Goal: Ask a question

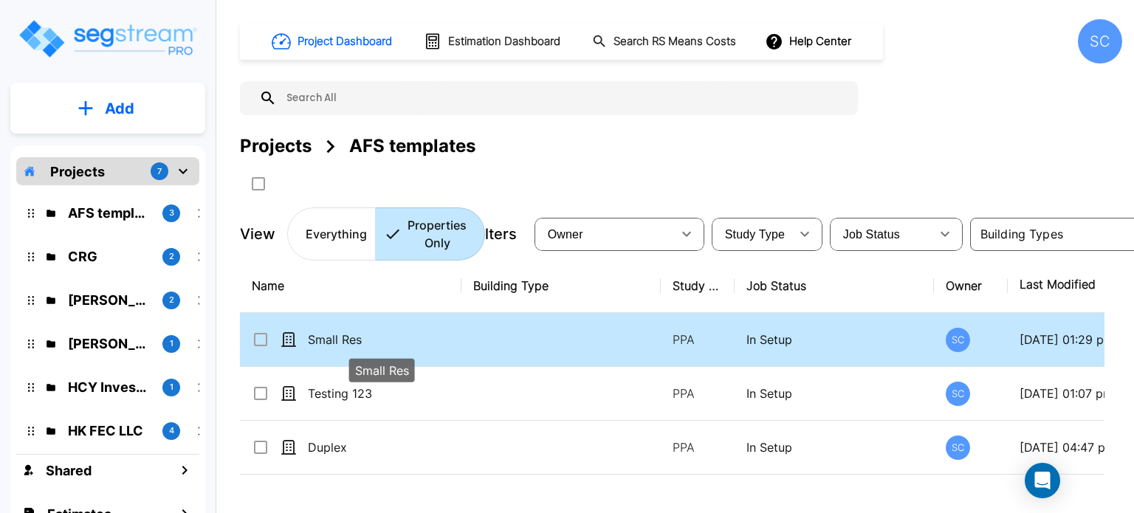
click at [395, 342] on p "Small Res" at bounding box center [382, 340] width 148 height 18
checkbox input "true"
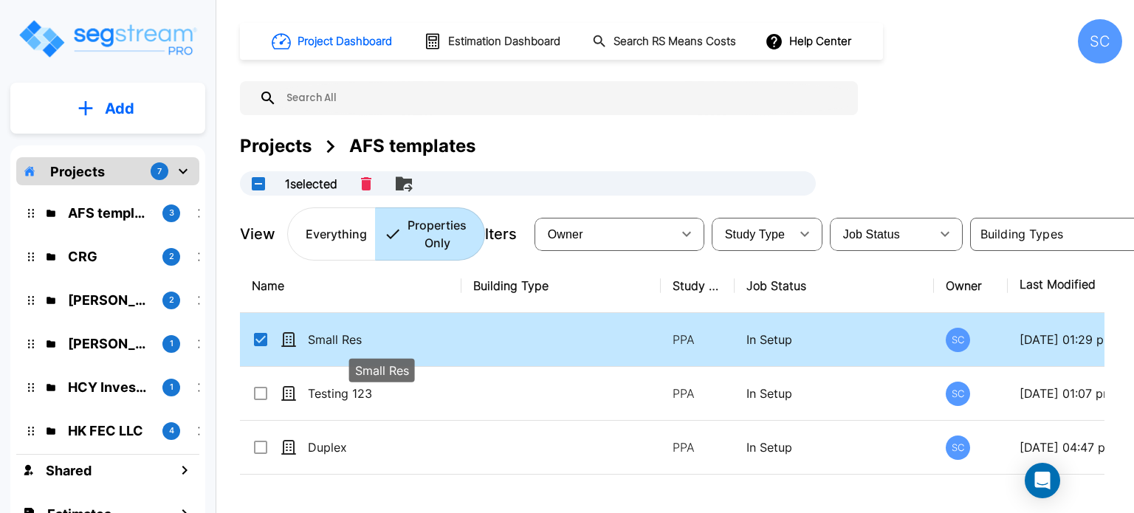
click at [395, 342] on p "Small Res" at bounding box center [382, 340] width 148 height 18
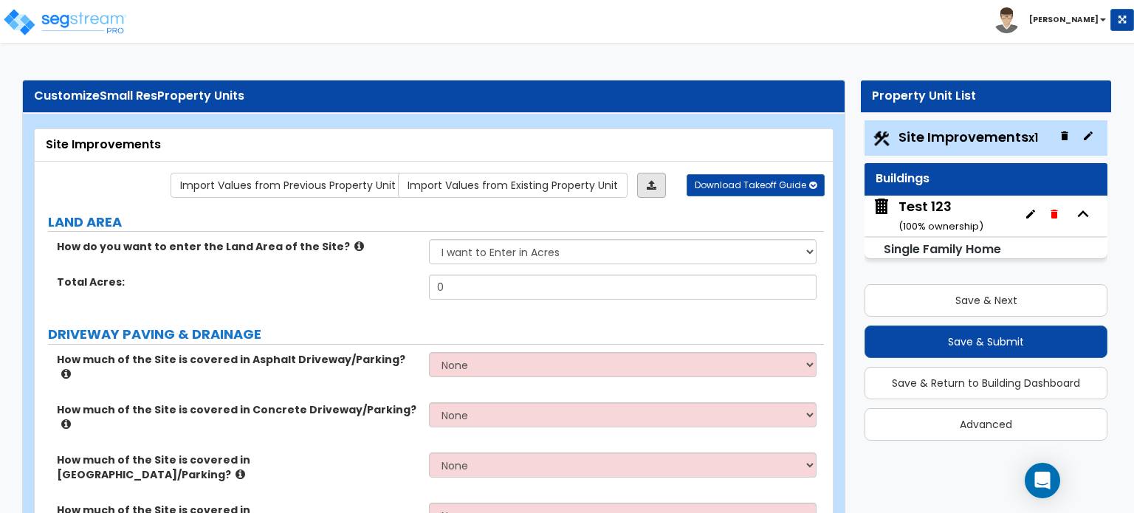
click at [655, 183] on icon at bounding box center [652, 185] width 10 height 10
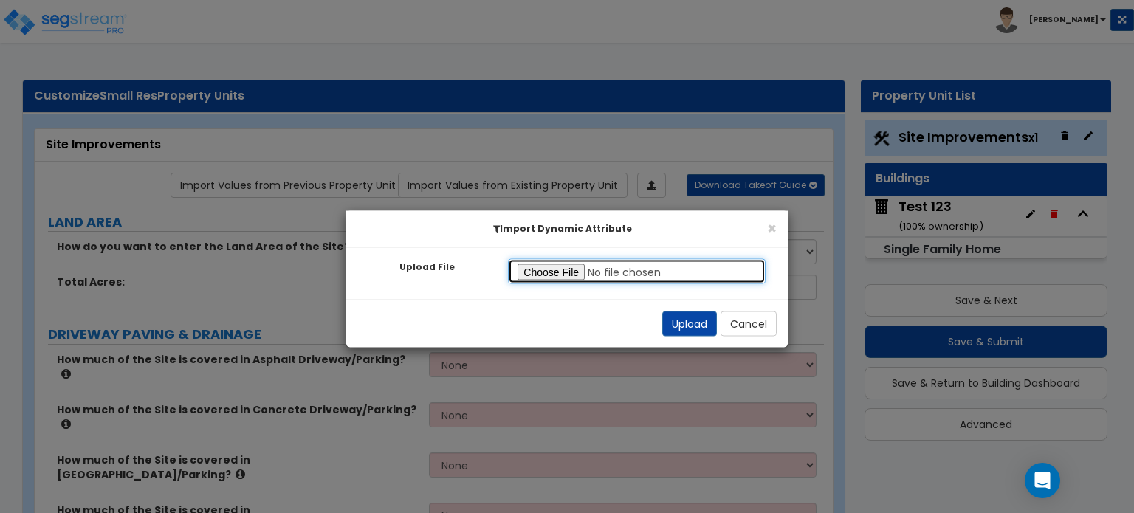
click at [622, 275] on input "Upload File" at bounding box center [637, 270] width 258 height 25
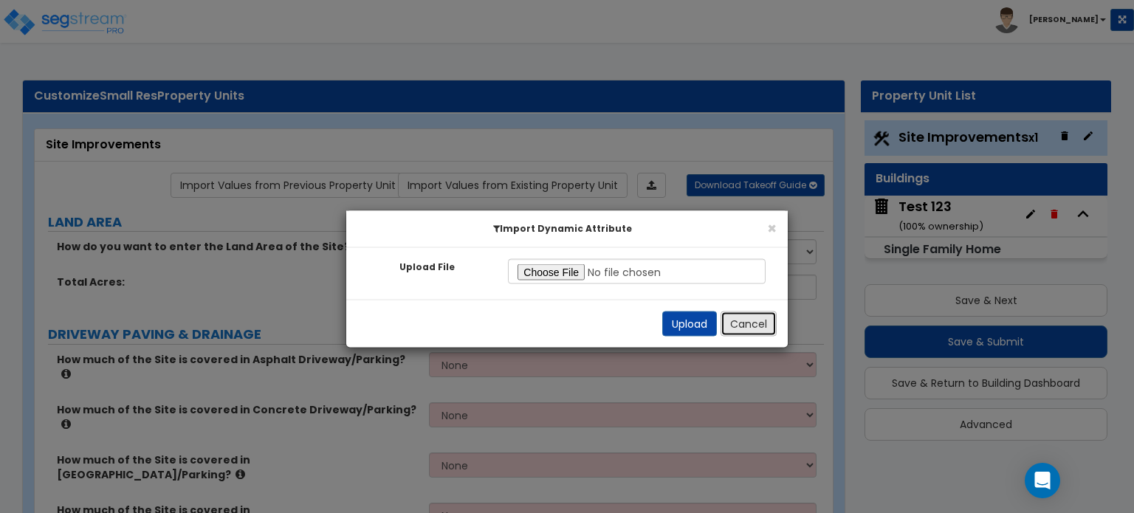
click at [747, 327] on button "Cancel" at bounding box center [749, 323] width 56 height 25
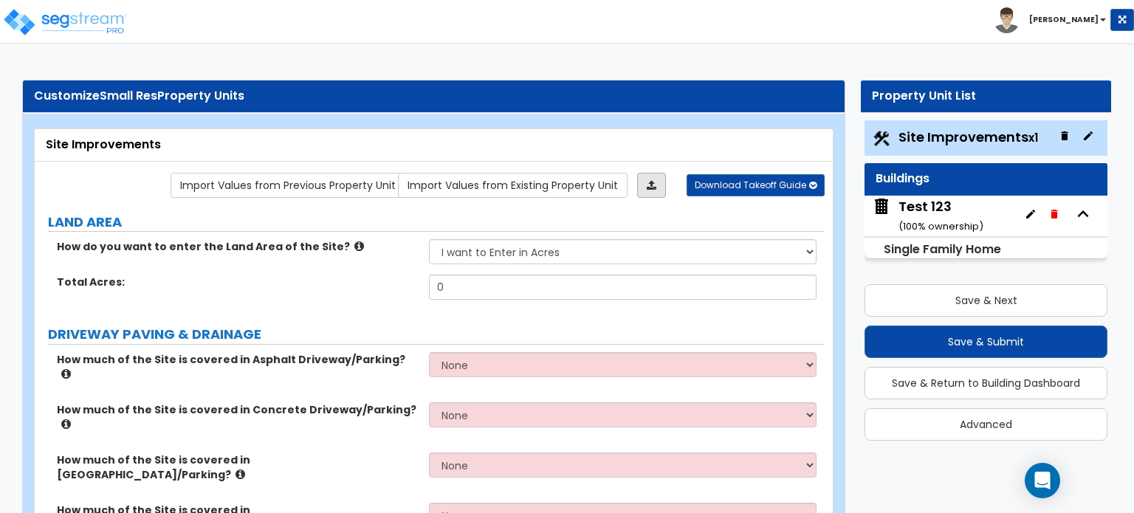
click at [650, 185] on icon at bounding box center [652, 185] width 10 height 10
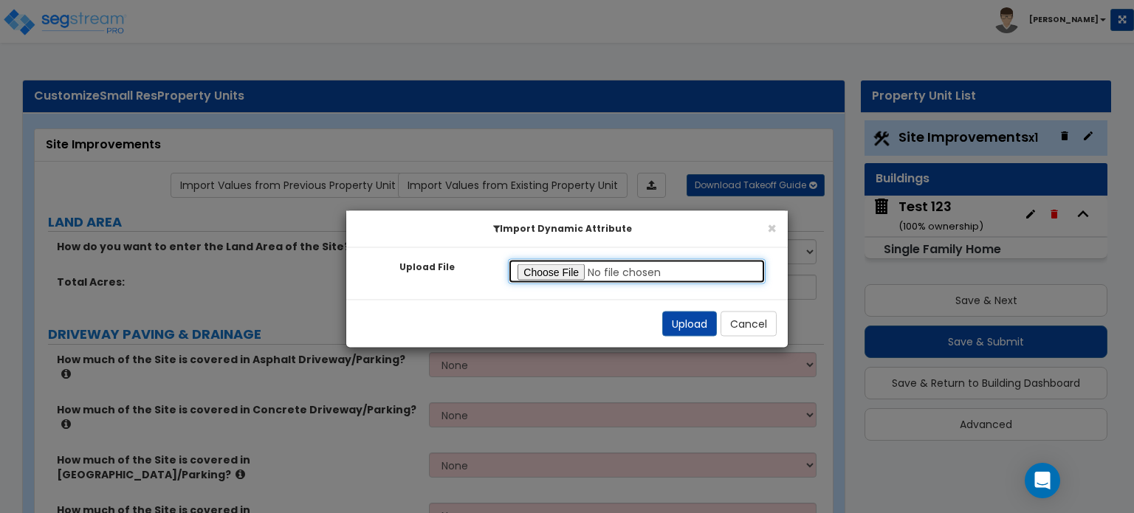
click at [567, 271] on input "Upload File" at bounding box center [637, 270] width 258 height 25
type input "C:\fakepath\Monsanto Properties LLC (11863 State Hwy 13 Unt 105).pdf"
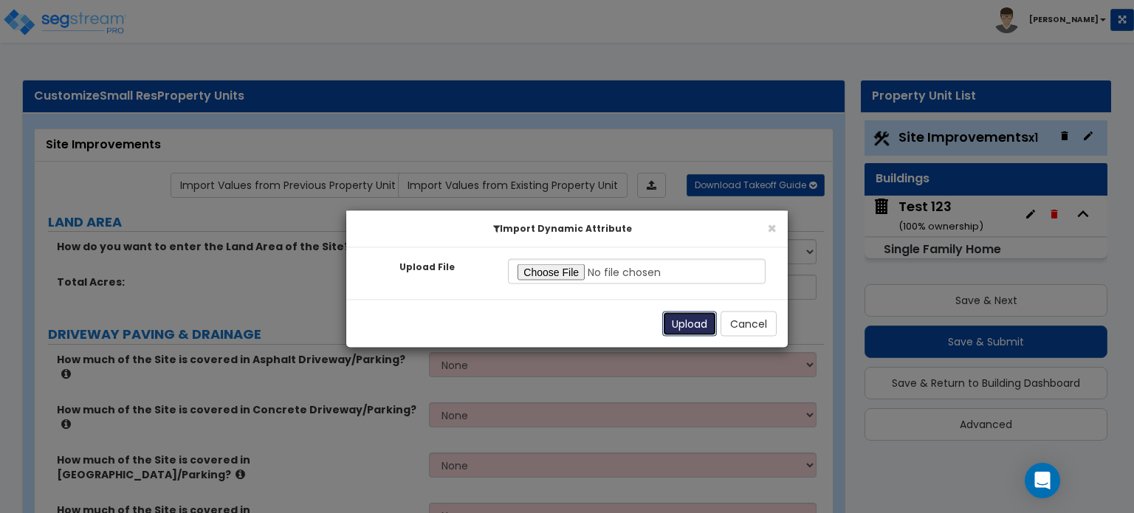
click at [680, 325] on button "Upload" at bounding box center [689, 323] width 55 height 25
click at [763, 327] on button "Cancel" at bounding box center [749, 323] width 56 height 25
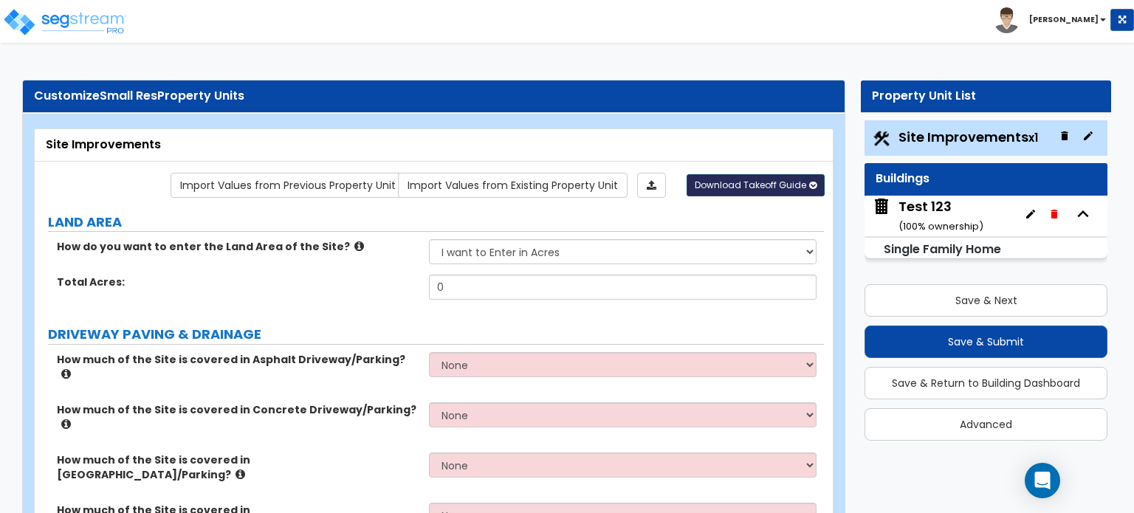
click at [757, 185] on span "Download Takeoff Guide" at bounding box center [750, 185] width 111 height 13
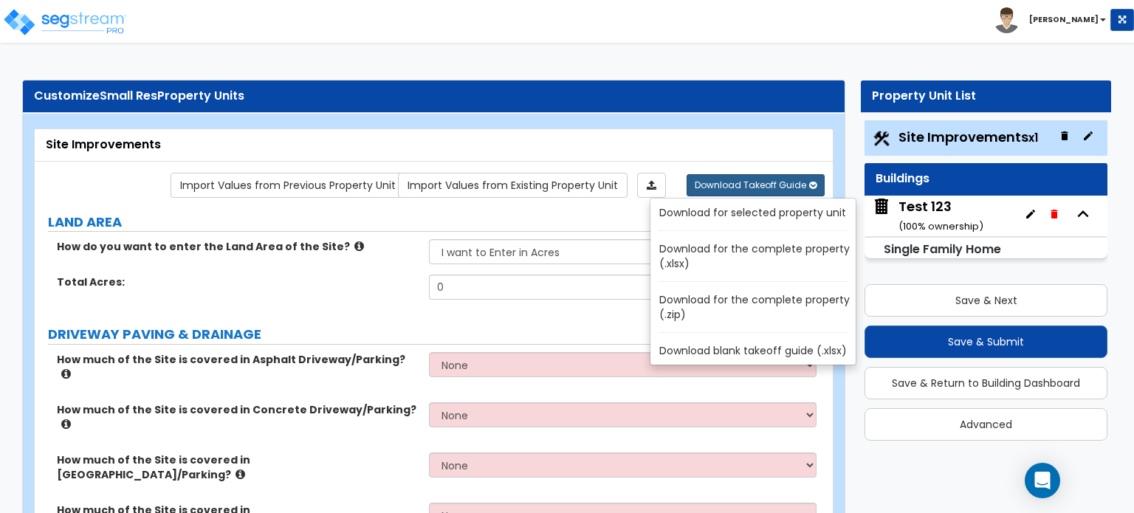
click at [752, 219] on link "Download for selected property unit" at bounding box center [755, 212] width 199 height 21
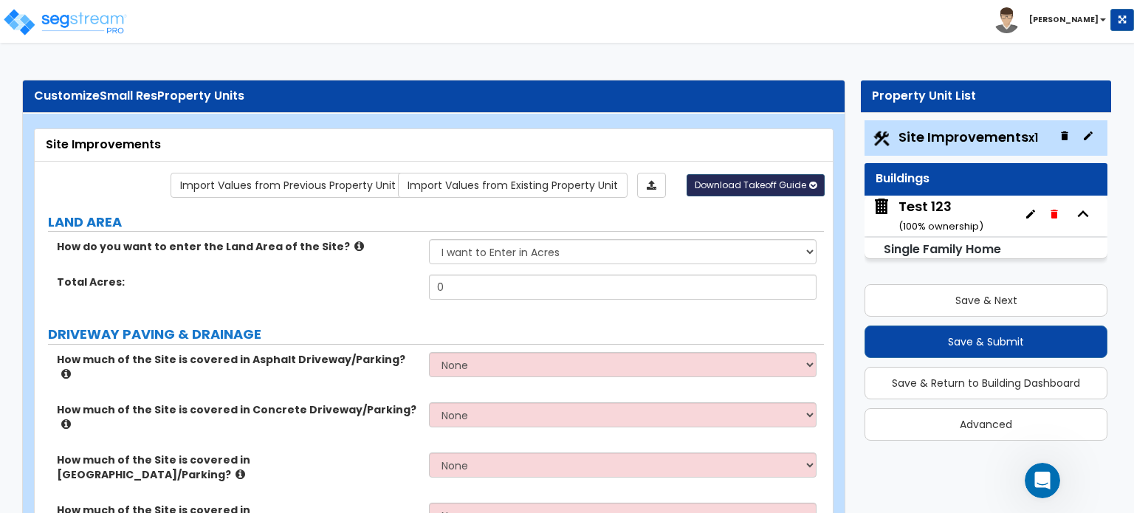
click at [773, 185] on span "Download Takeoff Guide" at bounding box center [750, 185] width 111 height 13
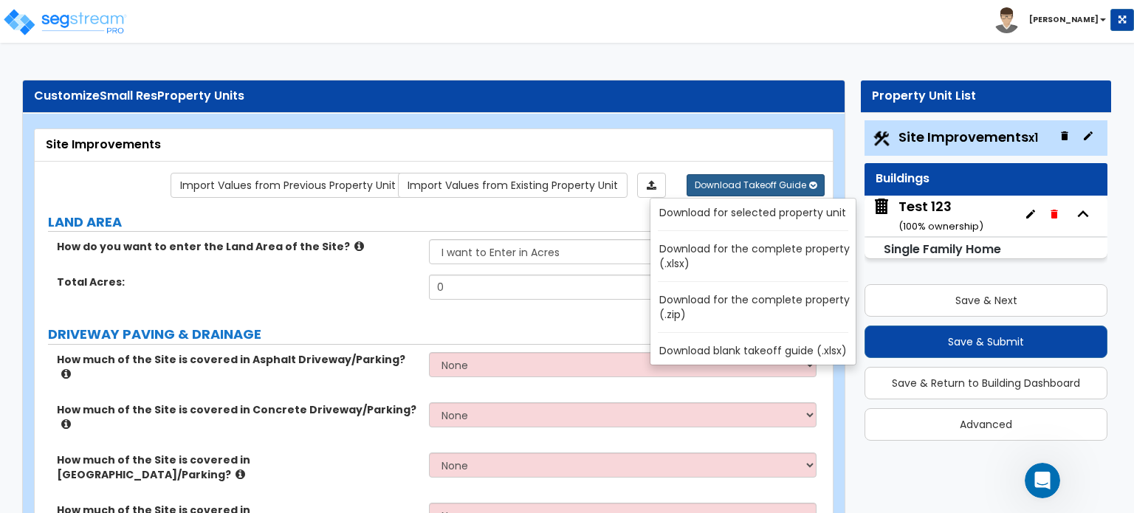
click at [745, 348] on link "Download blank takeoff guide (.xlsx)" at bounding box center [755, 350] width 199 height 21
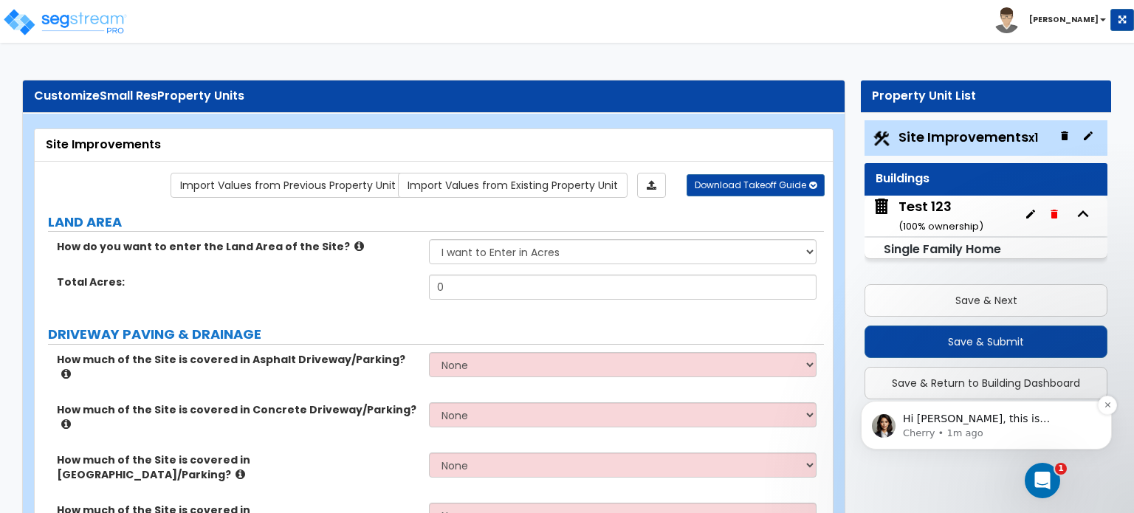
click at [961, 427] on p "Cherry • 1m ago" at bounding box center [998, 433] width 190 height 13
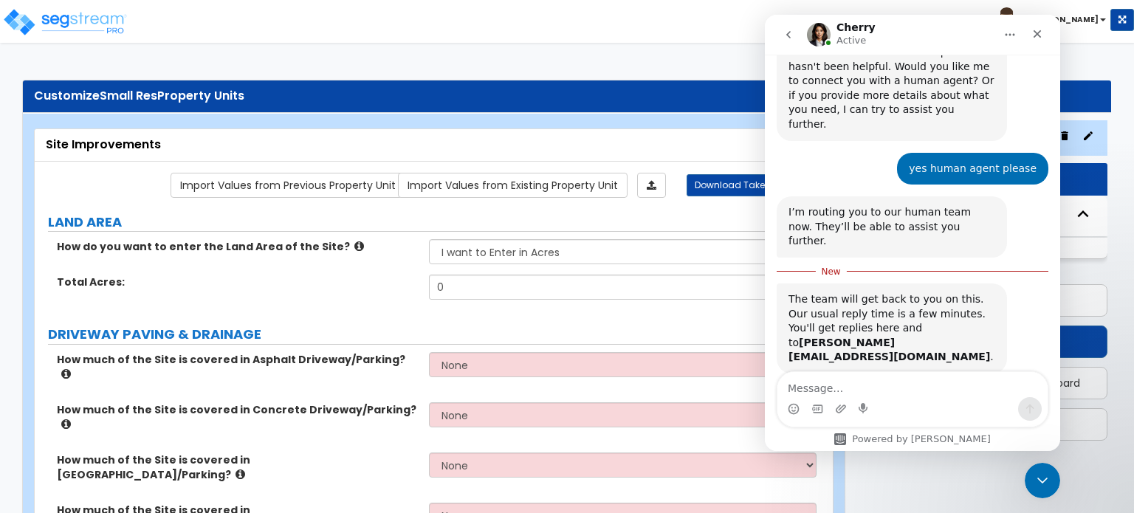
scroll to position [1413, 0]
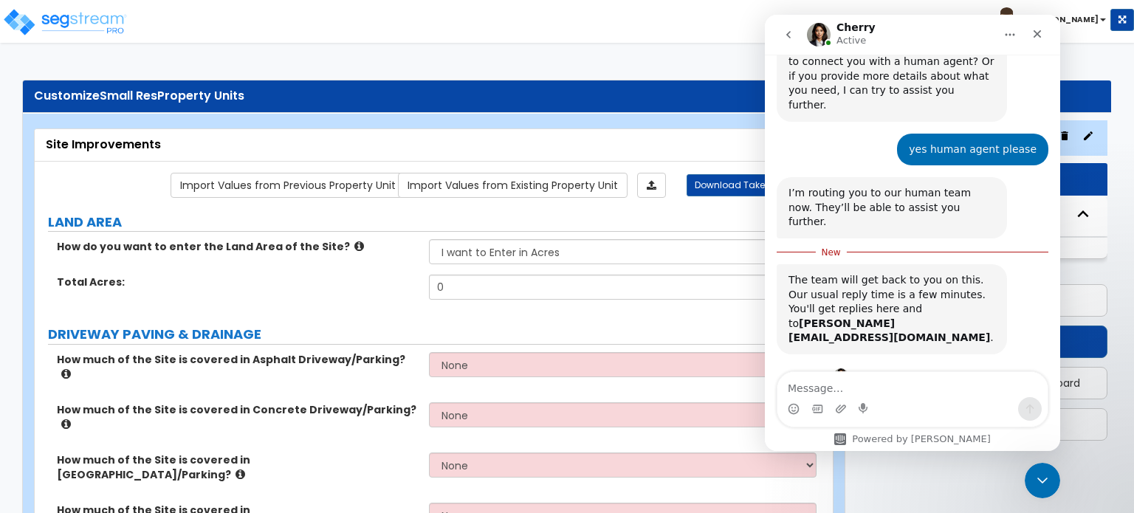
click at [898, 389] on textarea "Message…" at bounding box center [912, 384] width 270 height 25
type textarea "Hi"
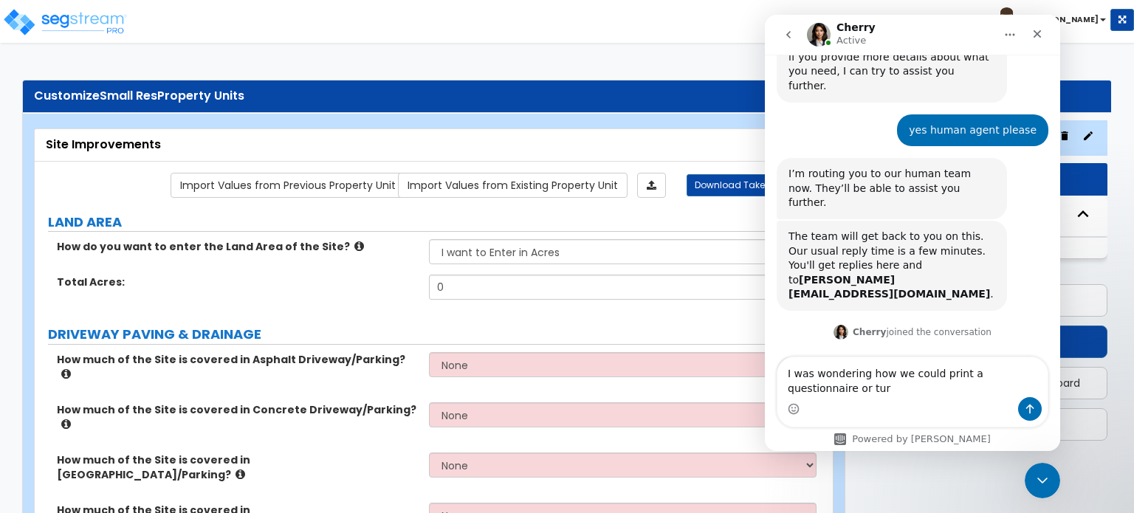
scroll to position [1447, 0]
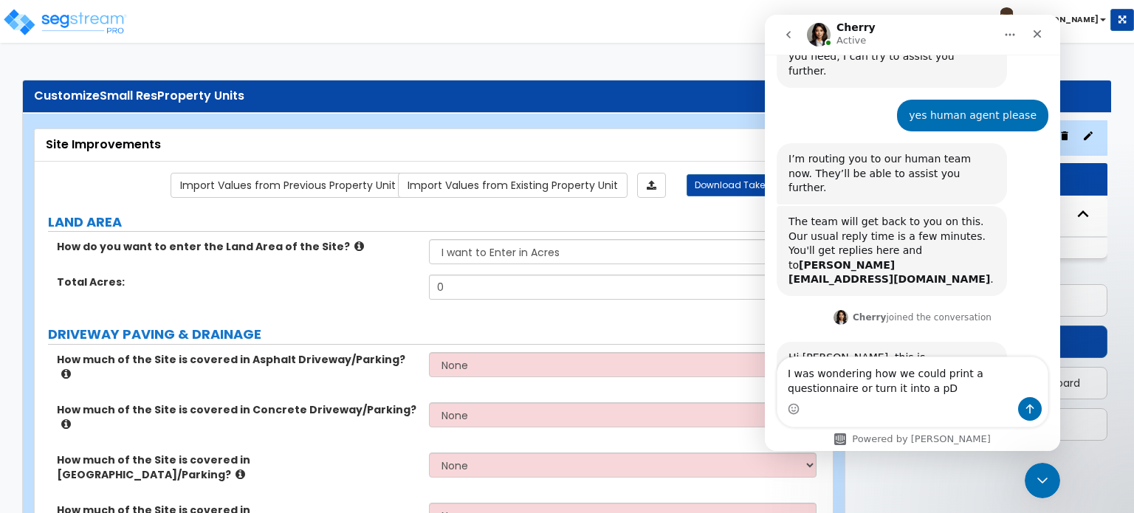
type textarea "I was wondering how we could print a questionnaire or turn it into a pDF"
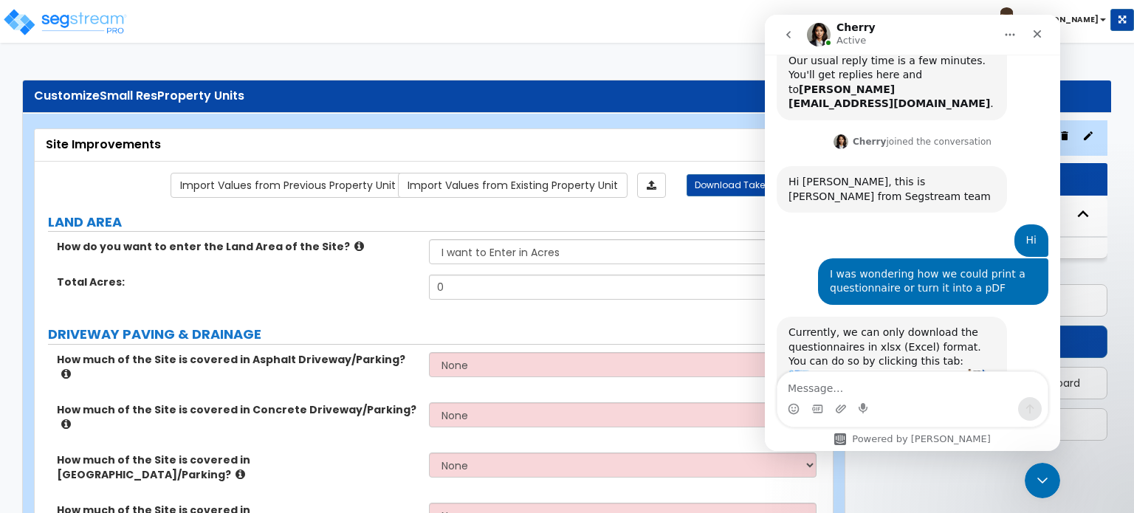
scroll to position [1679, 0]
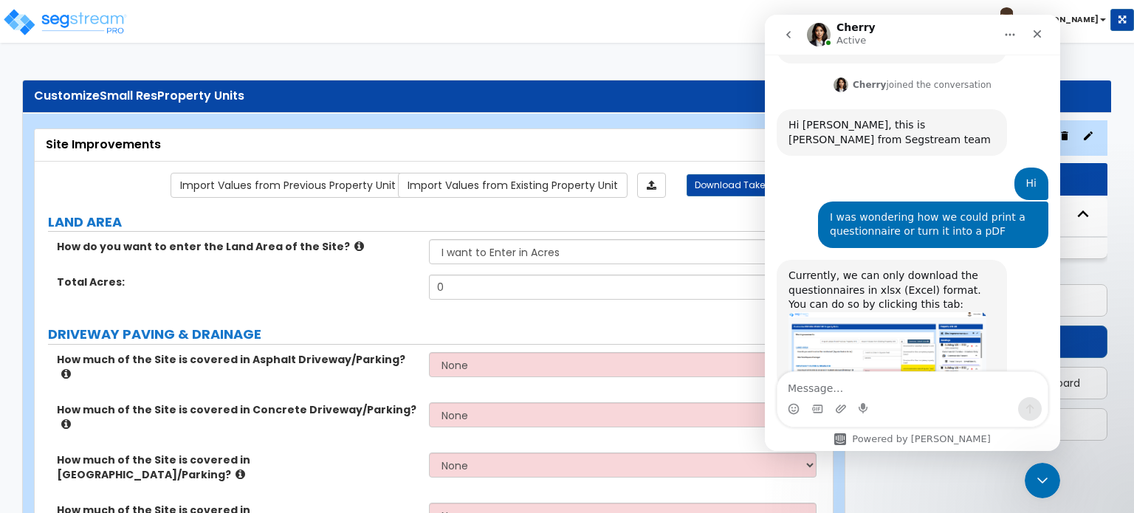
click at [886, 312] on img "Cherry says…" at bounding box center [887, 346] width 198 height 69
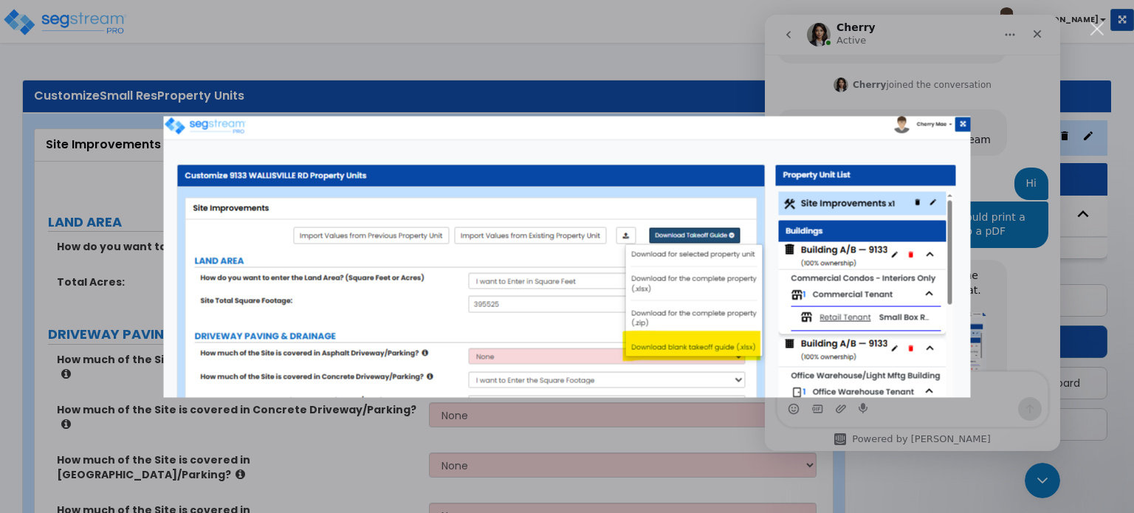
scroll to position [0, 0]
click at [961, 126] on img "Close" at bounding box center [567, 256] width 807 height 281
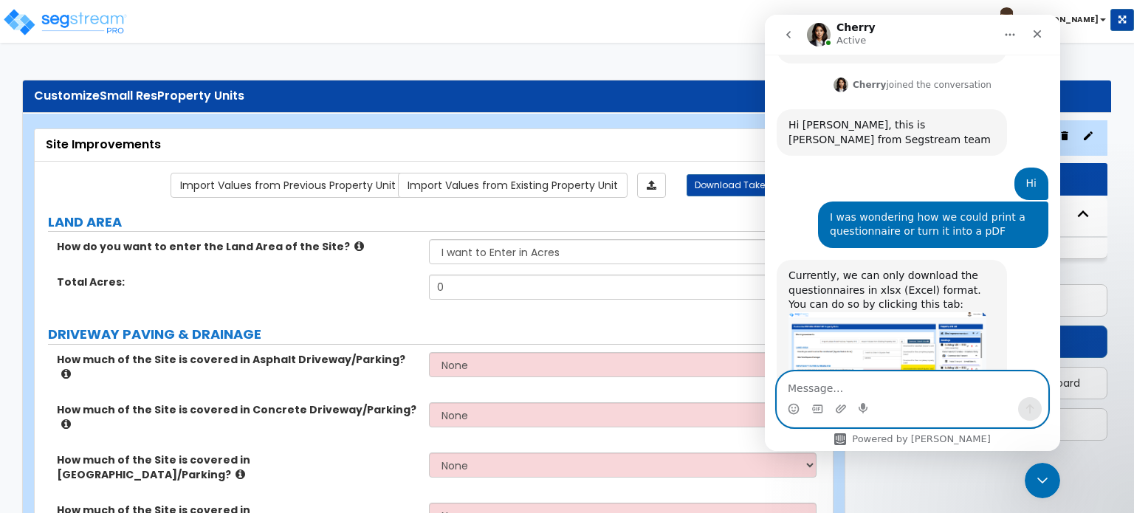
click at [879, 380] on textarea "Message…" at bounding box center [912, 384] width 270 height 25
type textarea "Anyway to convert it into a google form"
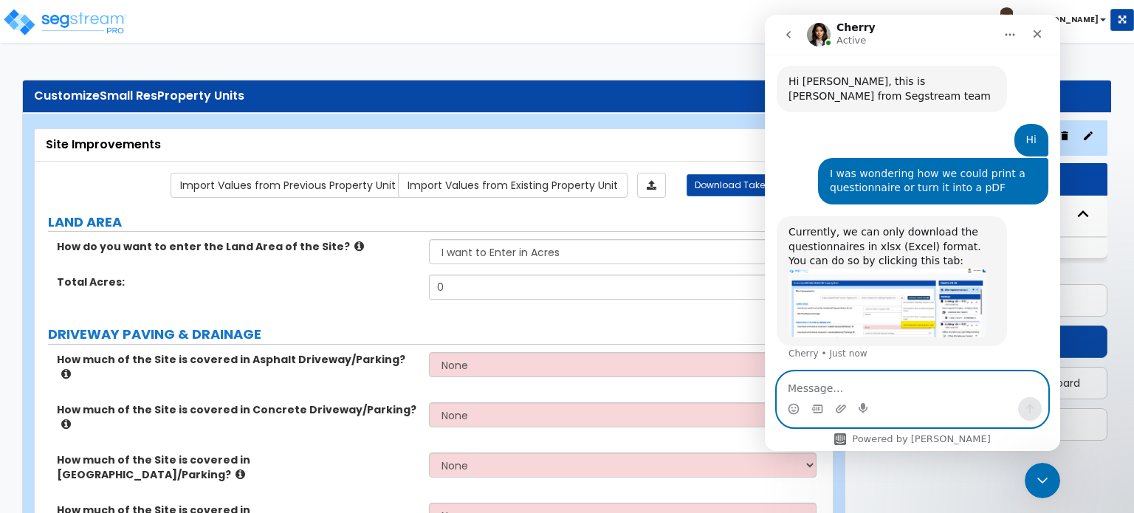
scroll to position [1724, 0]
type textarea "o"
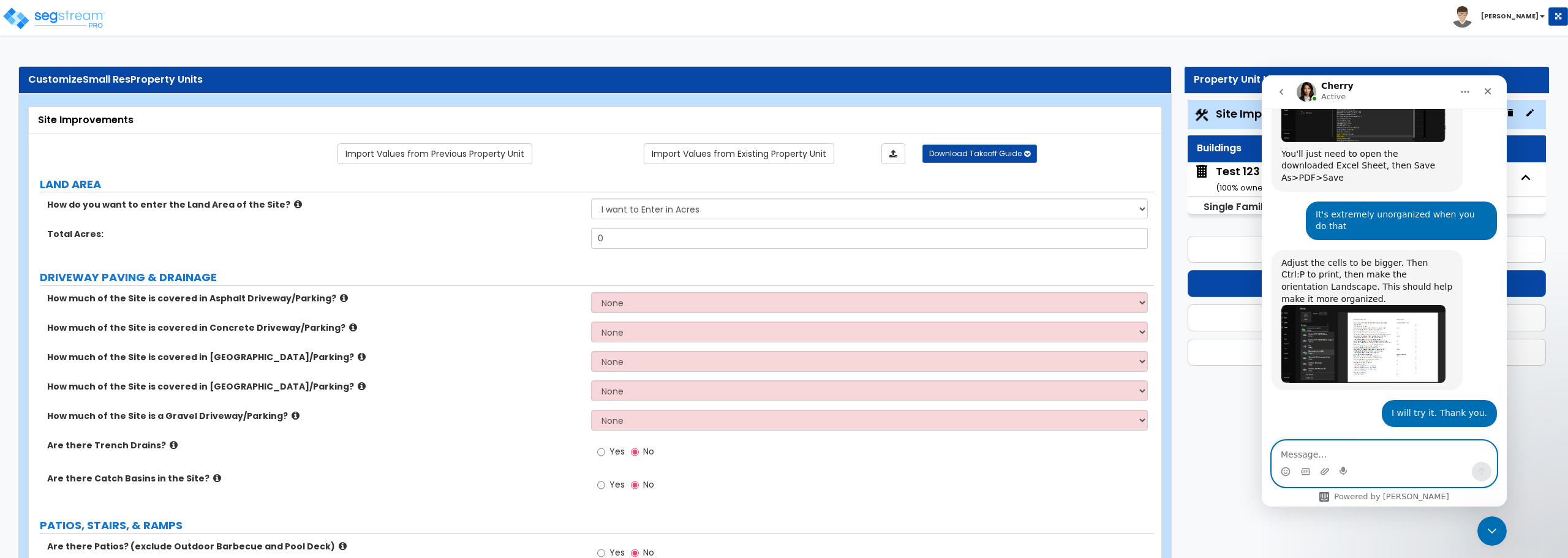
scroll to position [1804, 0]
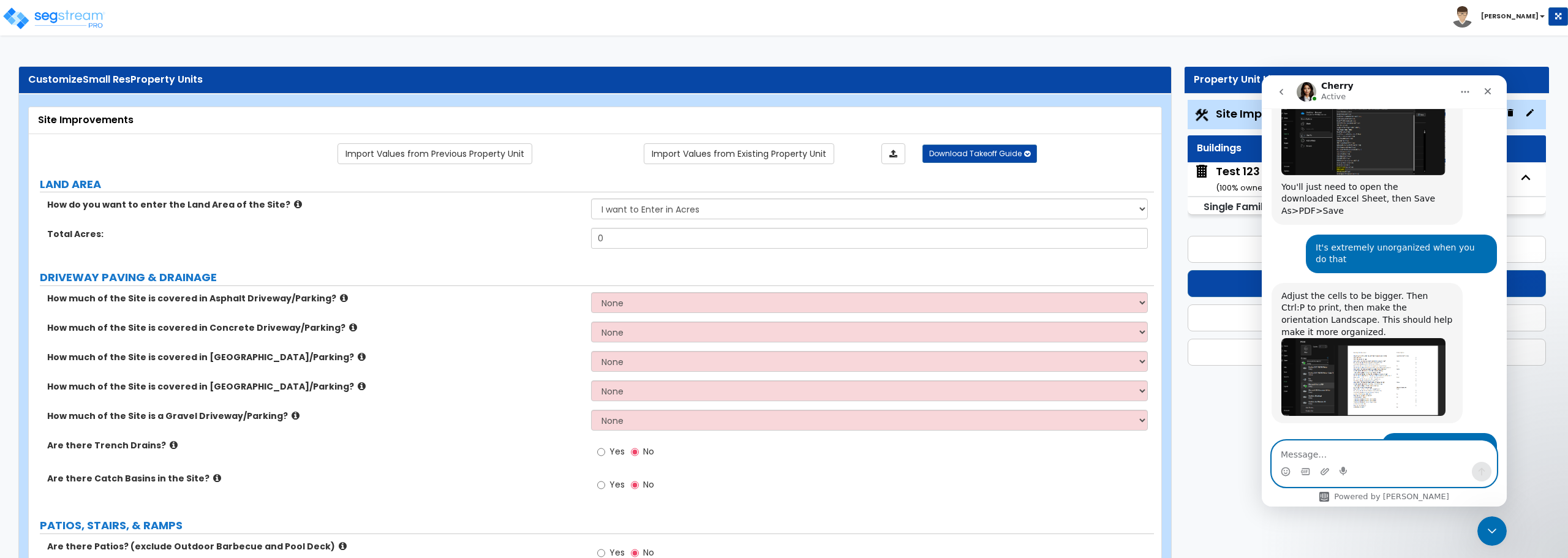
click at [940, 425] on textarea "Message…" at bounding box center [1384, 451] width 224 height 21
type textarea "if you do it this way it's like 40 paages"
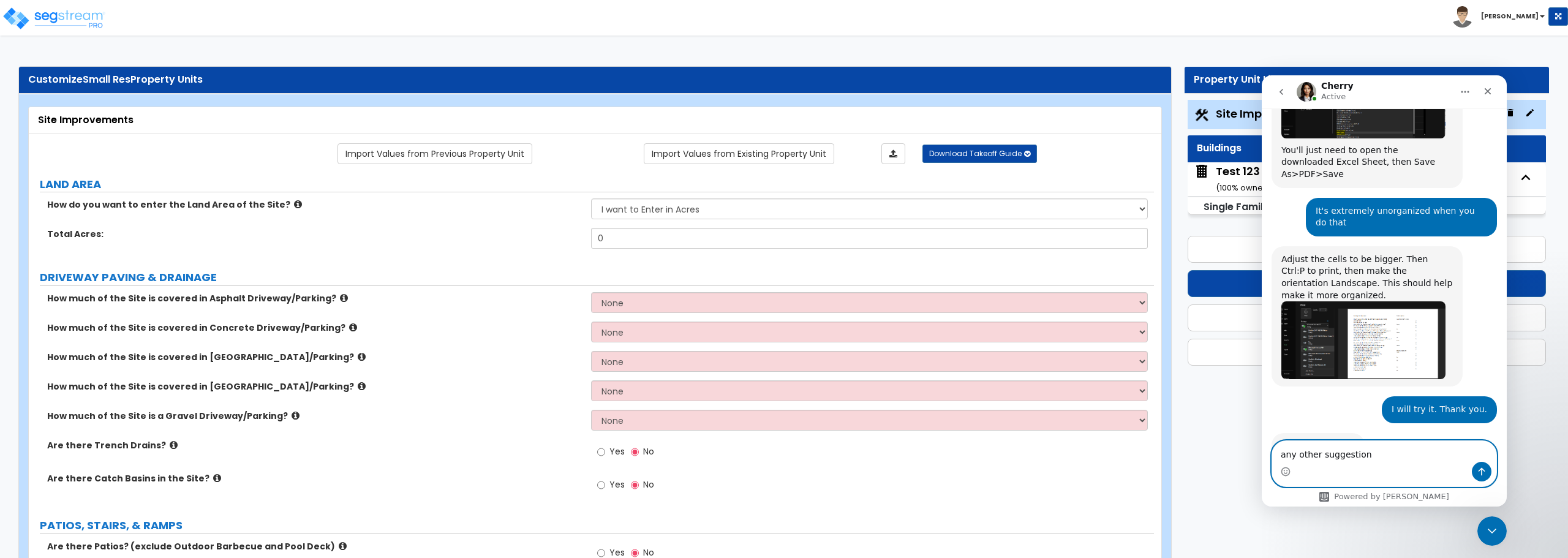
type textarea "any other suggestions"
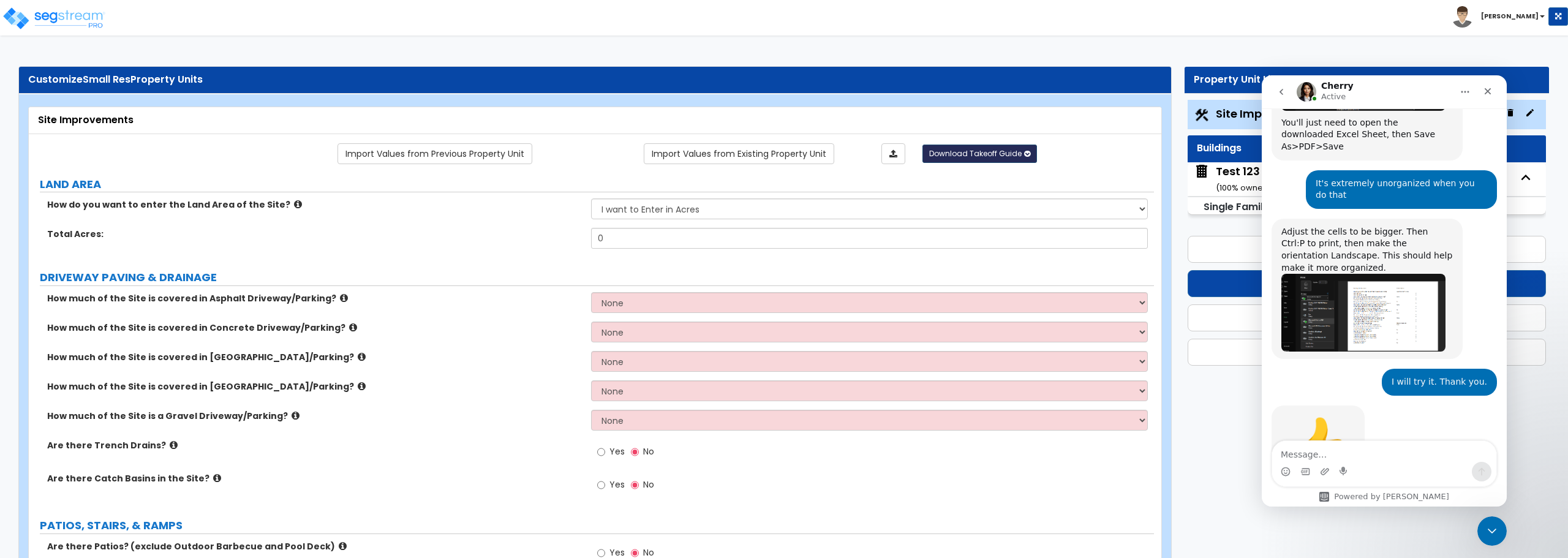
click at [940, 155] on span "Download Takeoff Guide" at bounding box center [975, 153] width 92 height 11
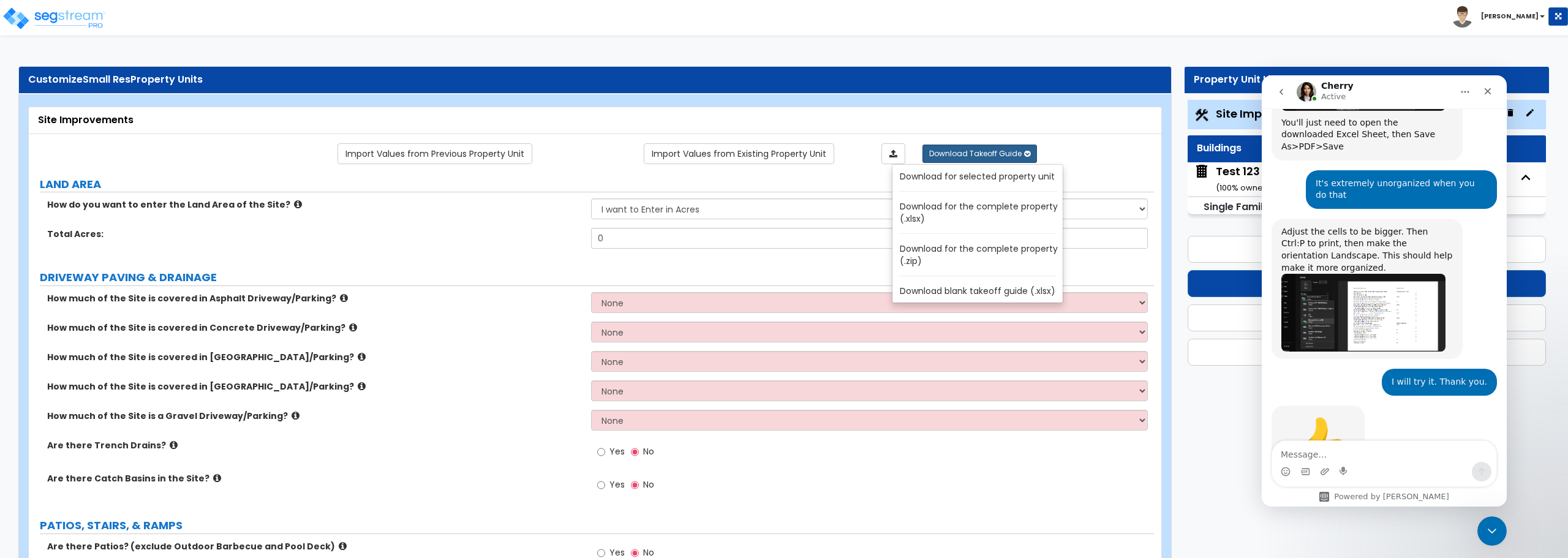
click at [940, 255] on link "Download for the complete property (.zip)" at bounding box center [980, 254] width 165 height 29
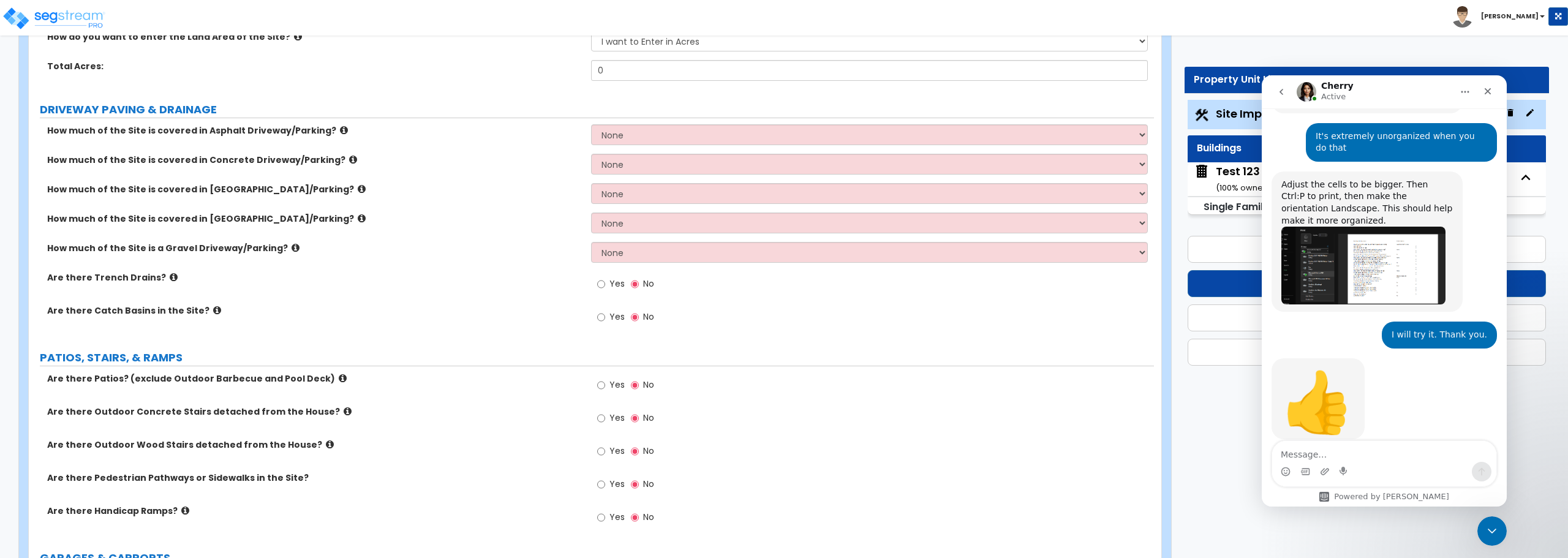
scroll to position [183, 0]
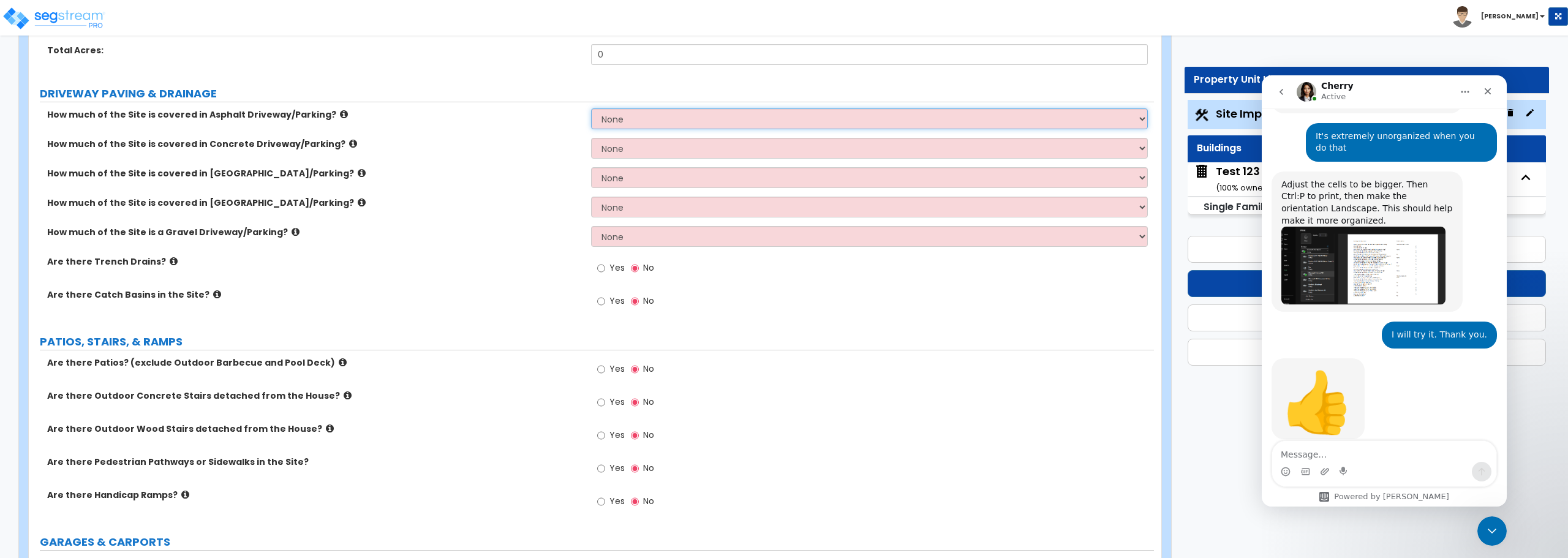
click at [679, 126] on select "None I want to Enter an Approximate Percentage I want to Enter the Square Foota…" at bounding box center [869, 119] width 556 height 21
click at [497, 157] on div "How much of the Site is covered in Concrete Driveway/Parking? None I want to En…" at bounding box center [592, 152] width 1125 height 29
click at [600, 266] on input "Yes" at bounding box center [601, 268] width 8 height 13
radio input "true"
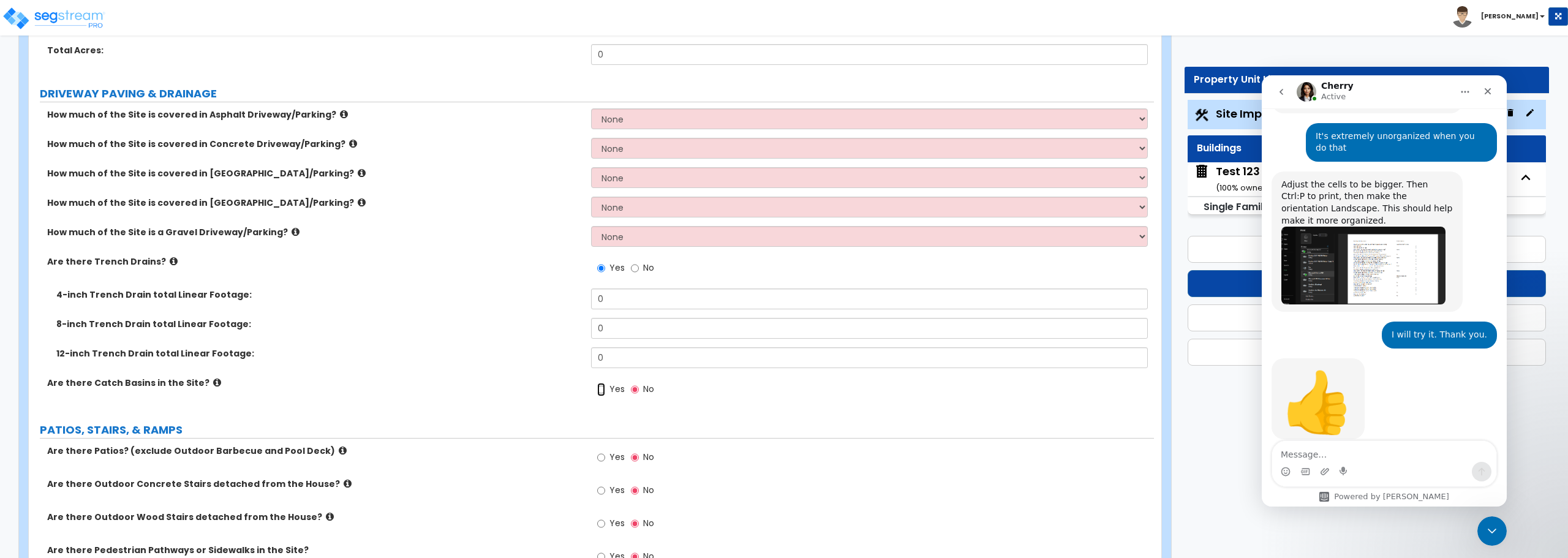
click at [602, 390] on input "Yes" at bounding box center [601, 389] width 8 height 13
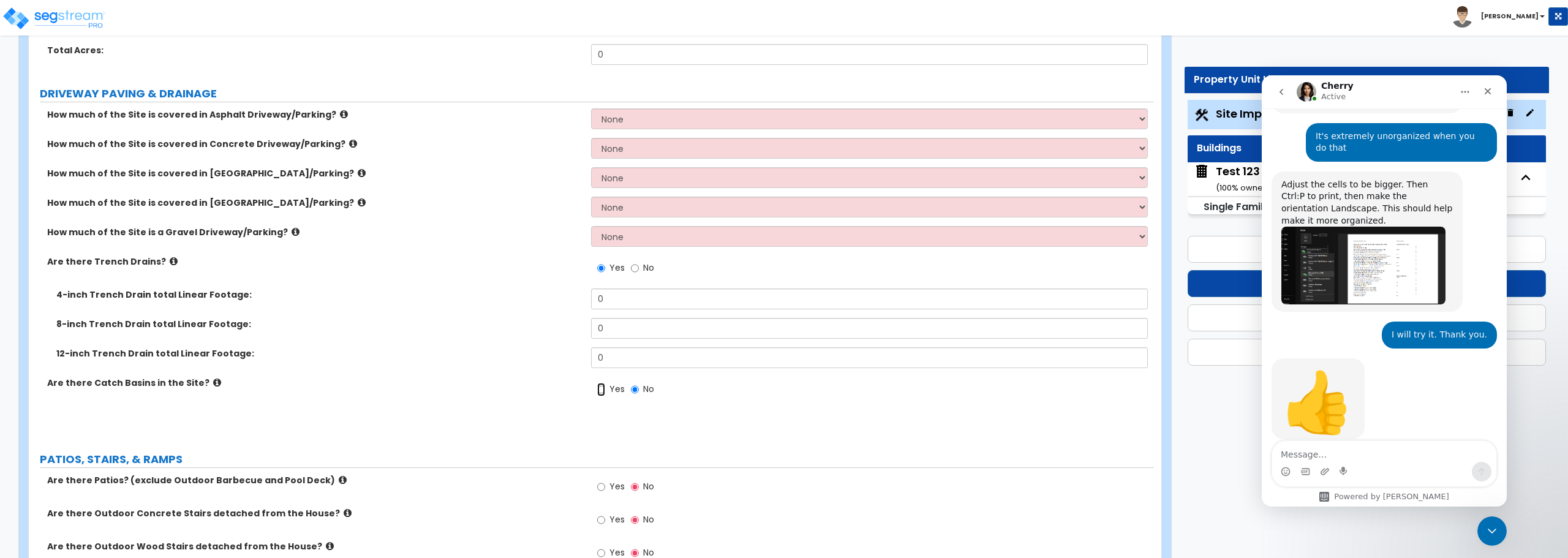
radio input "true"
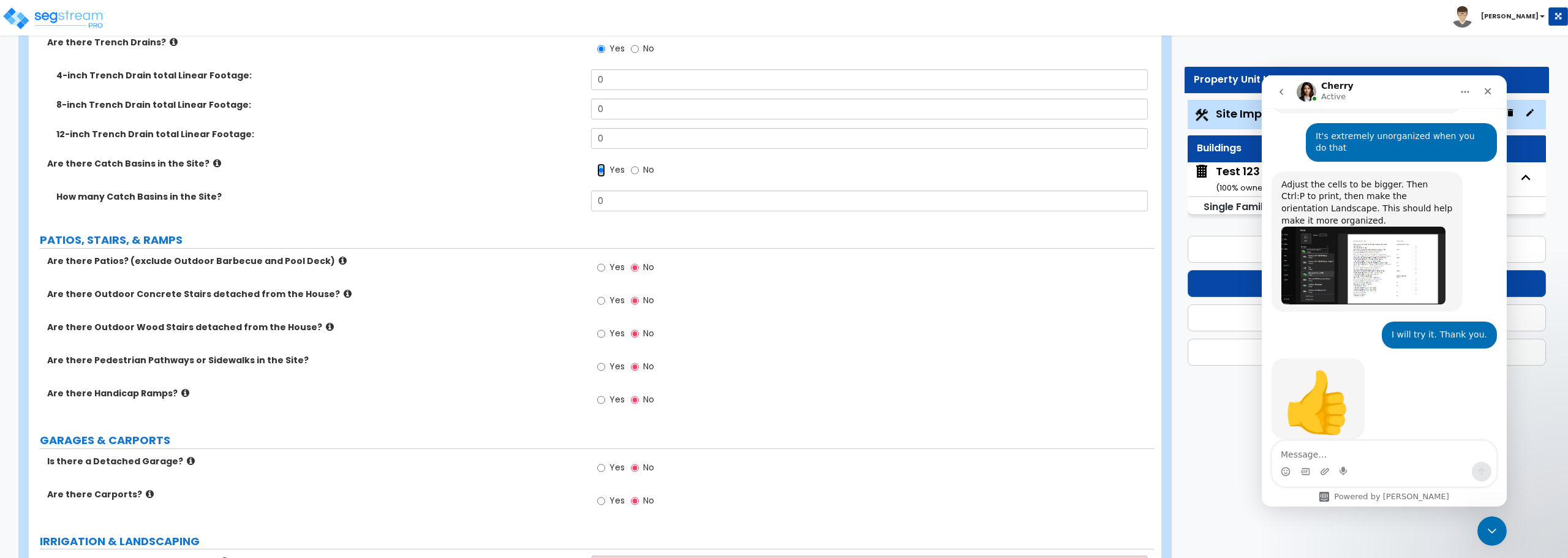
scroll to position [429, 0]
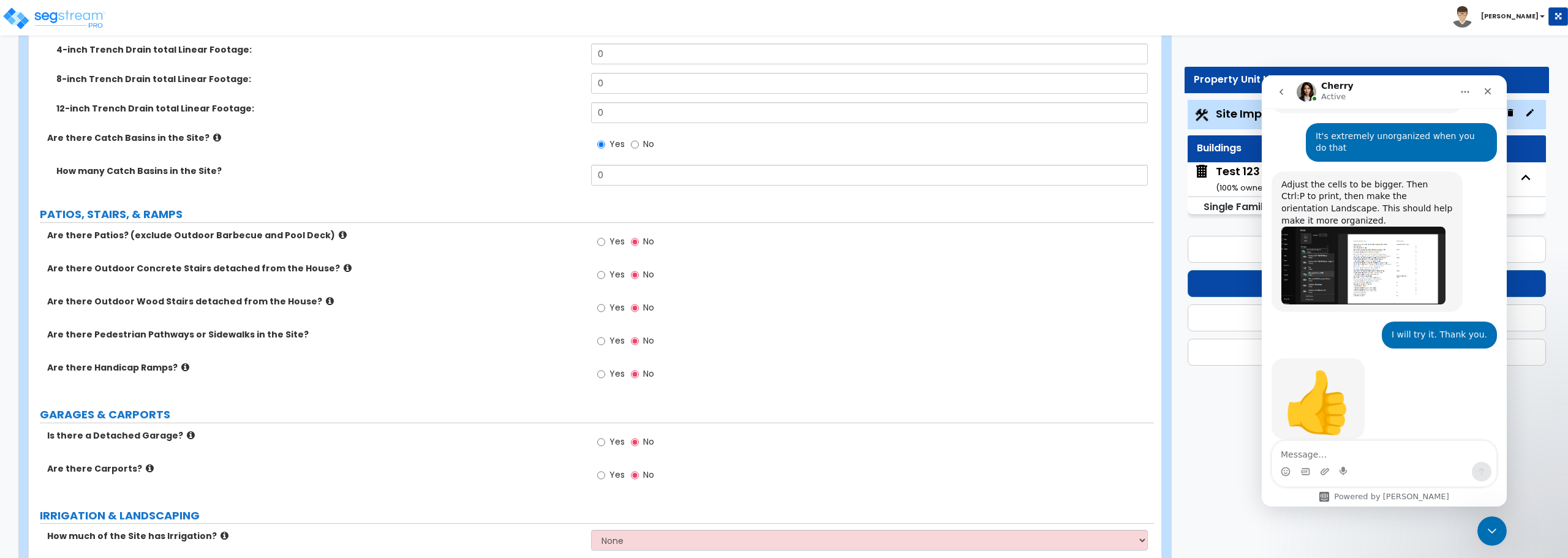
click at [596, 237] on div "Yes No" at bounding box center [625, 243] width 69 height 28
click at [598, 240] on input "Yes" at bounding box center [601, 241] width 8 height 13
radio input "true"
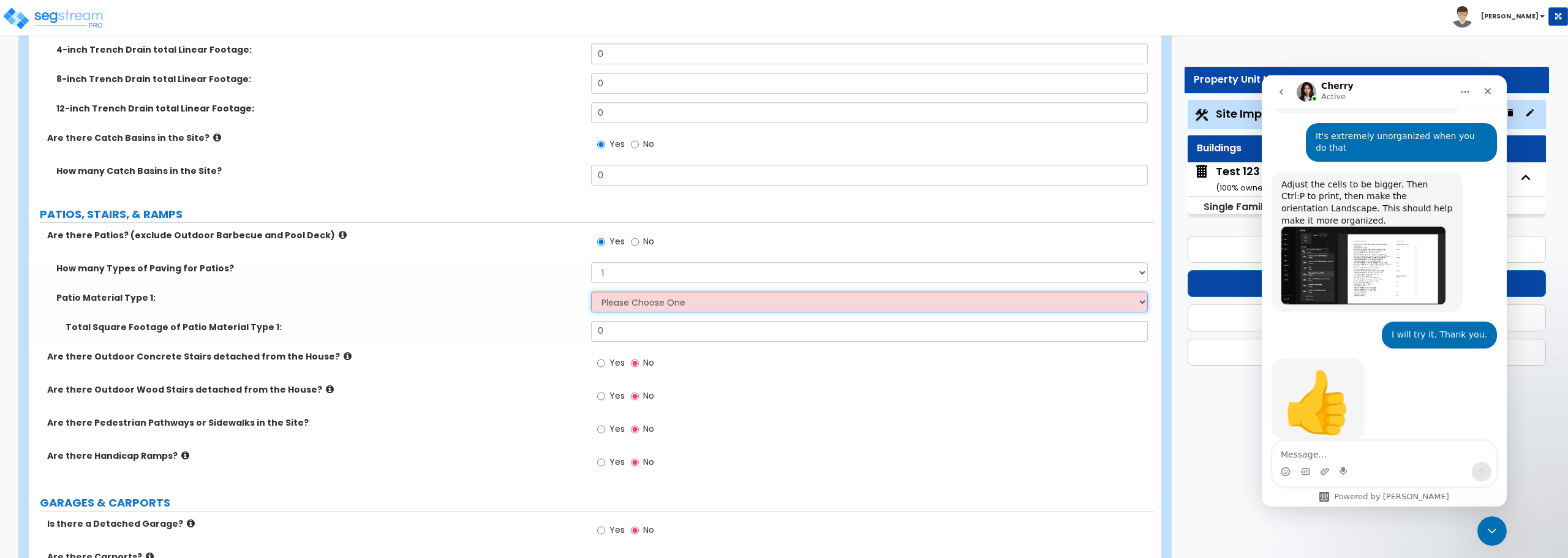
click at [600, 305] on select "Please Choose One Bare Concrete Stamped Concrete Brick Pavers Stone Pavers Tile…" at bounding box center [869, 301] width 556 height 21
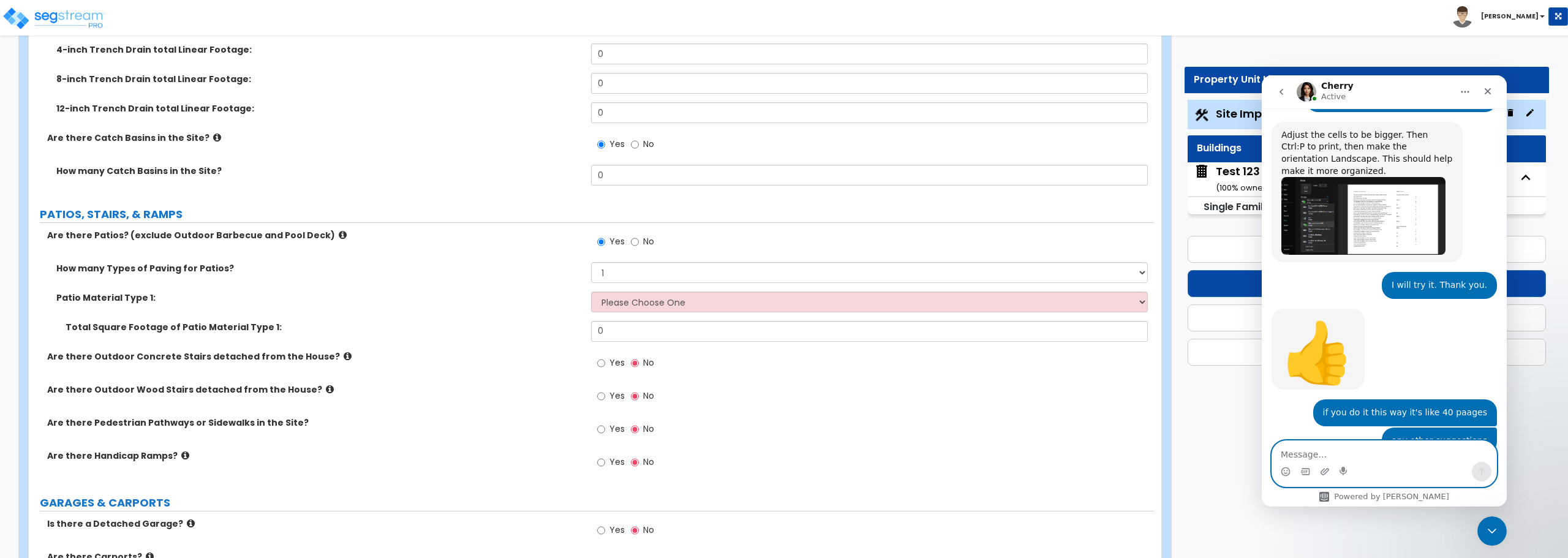
click at [940, 425] on textarea "Message…" at bounding box center [1384, 451] width 224 height 21
type textarea "Good Idea thank you"
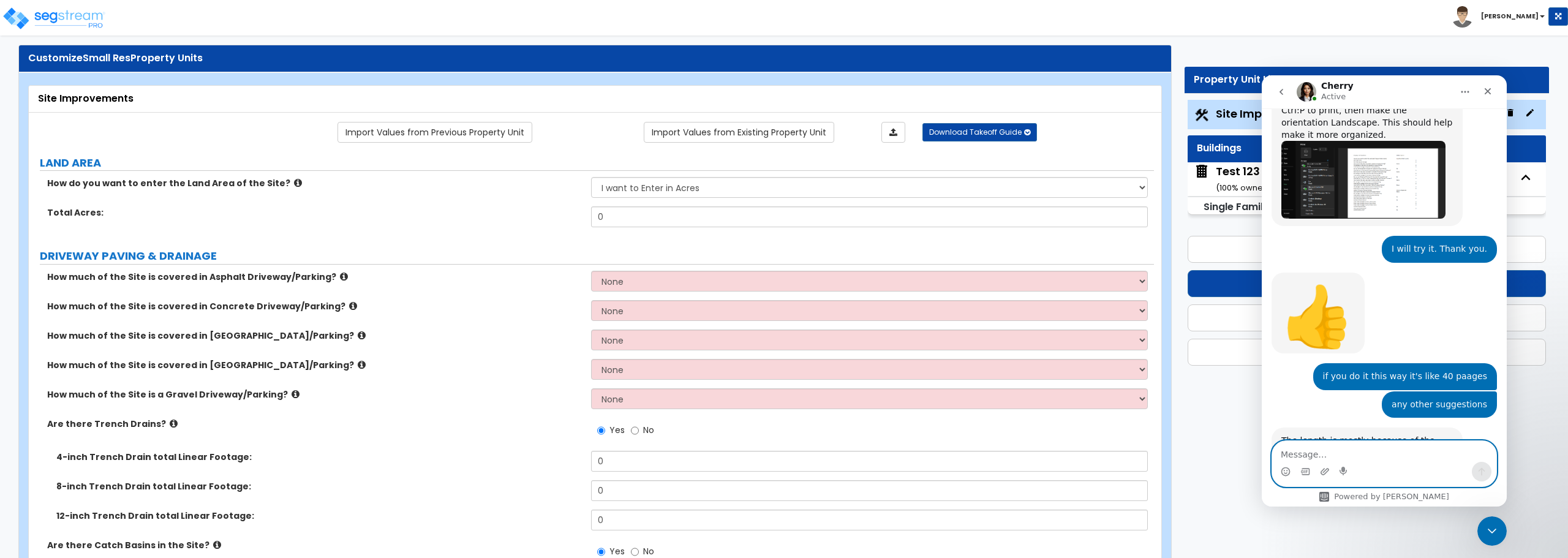
scroll to position [0, 0]
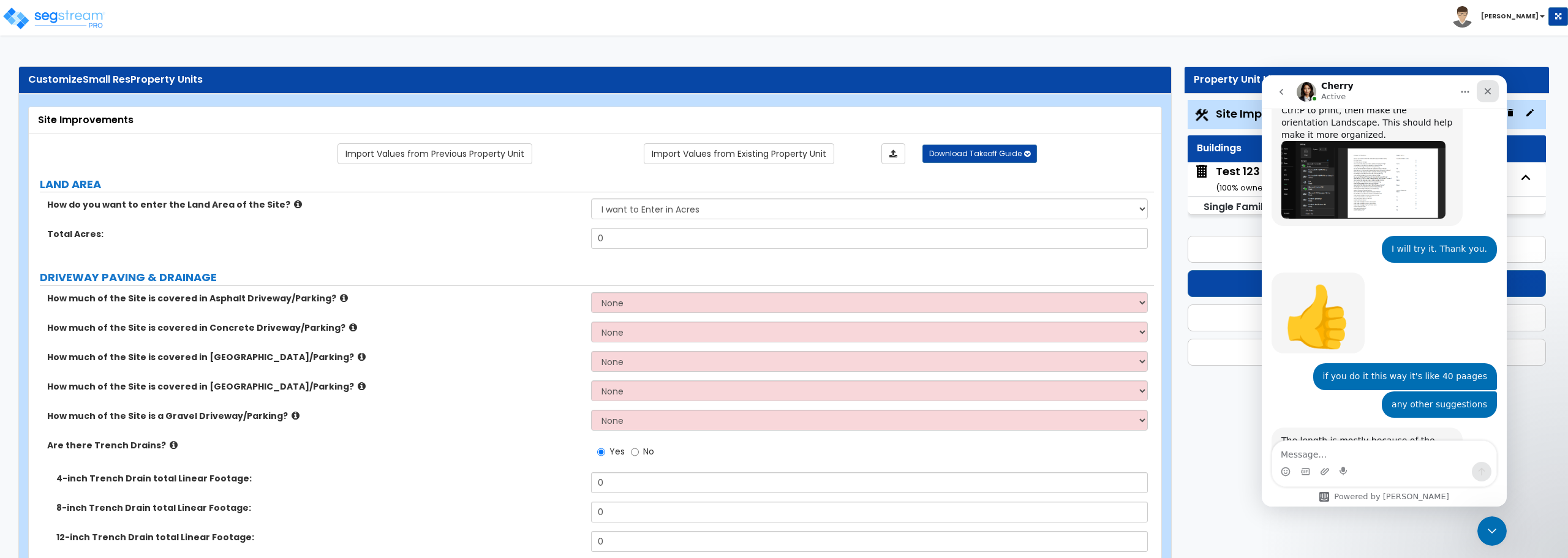
click at [940, 92] on icon "Close" at bounding box center [1488, 91] width 7 height 7
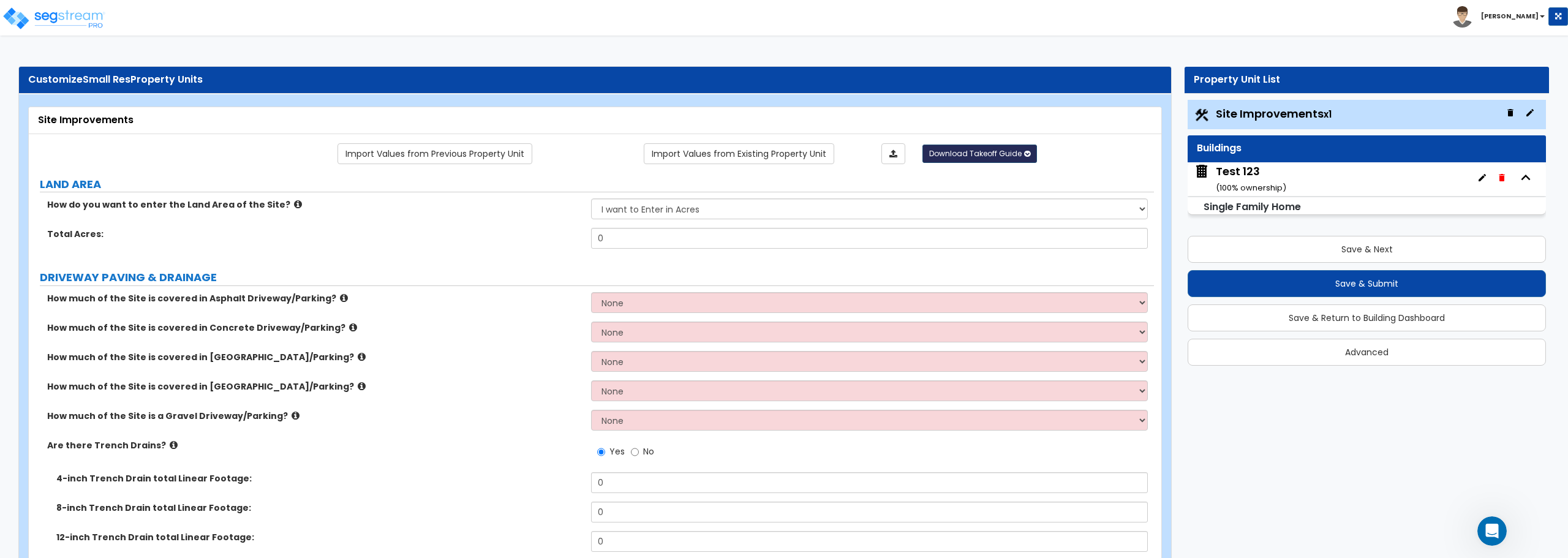
click at [940, 158] on button "Download Takeoff Guide" at bounding box center [980, 153] width 114 height 18
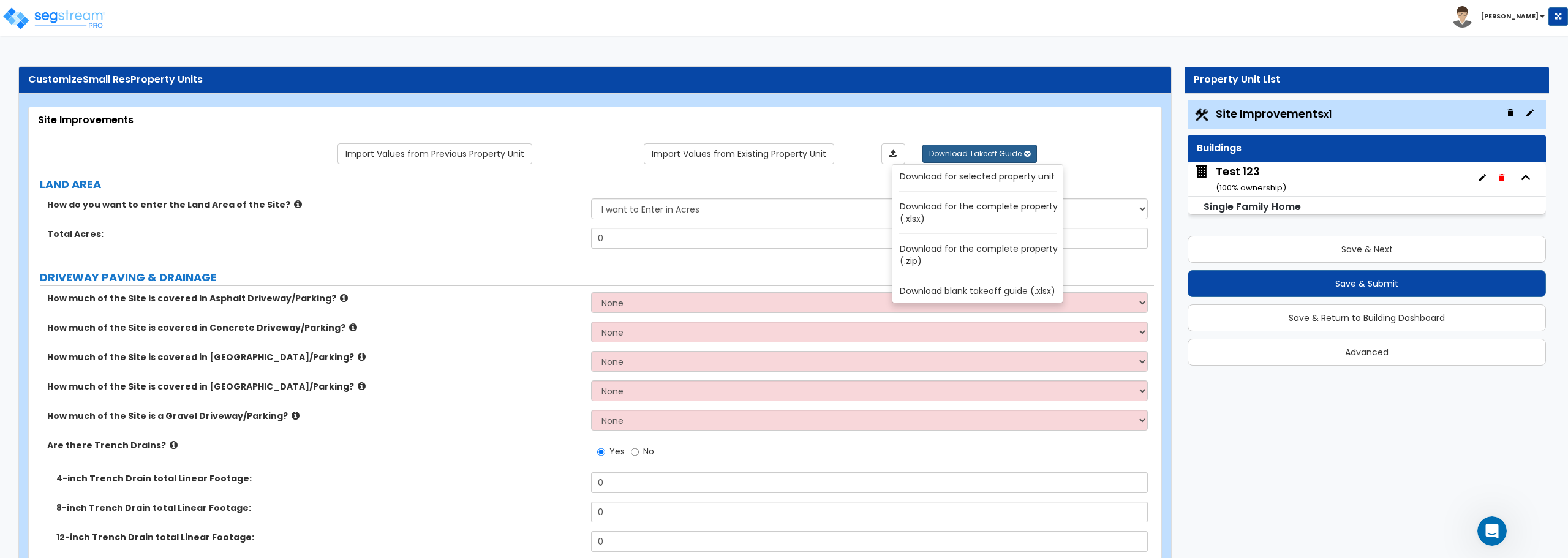
click at [940, 289] on link "Download blank takeoff guide (.xlsx)" at bounding box center [980, 290] width 165 height 17
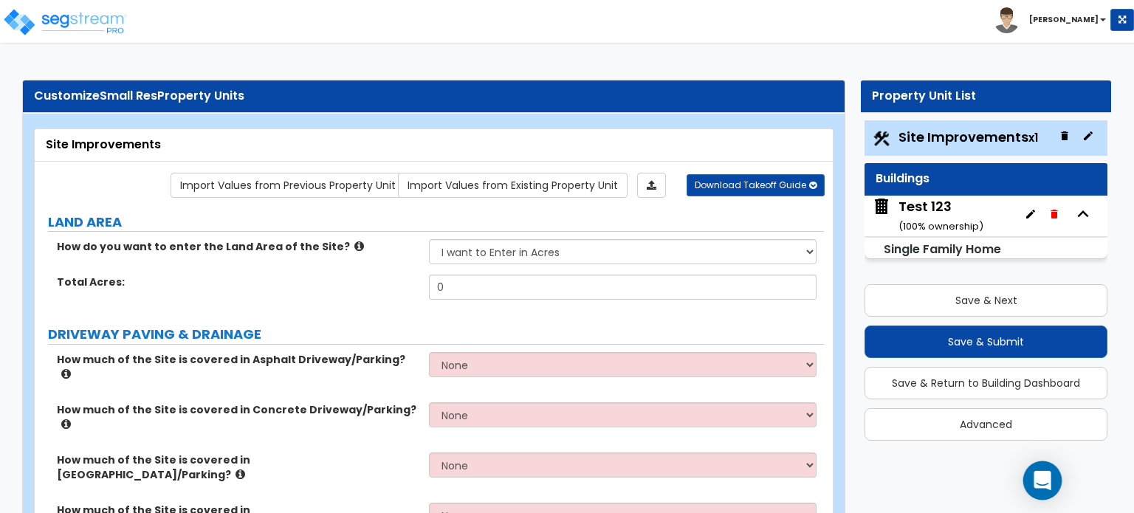
click at [1028, 487] on div "Open Intercom Messenger" at bounding box center [1042, 480] width 39 height 39
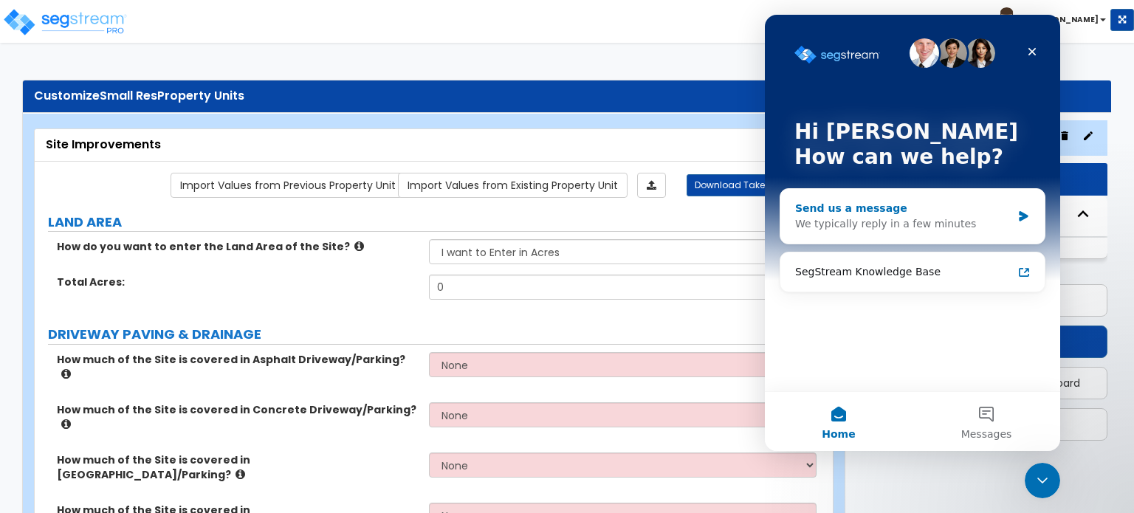
drag, startPoint x: 894, startPoint y: 212, endPoint x: 867, endPoint y: 215, distance: 27.5
click at [867, 215] on div "Send us a message" at bounding box center [903, 209] width 216 height 16
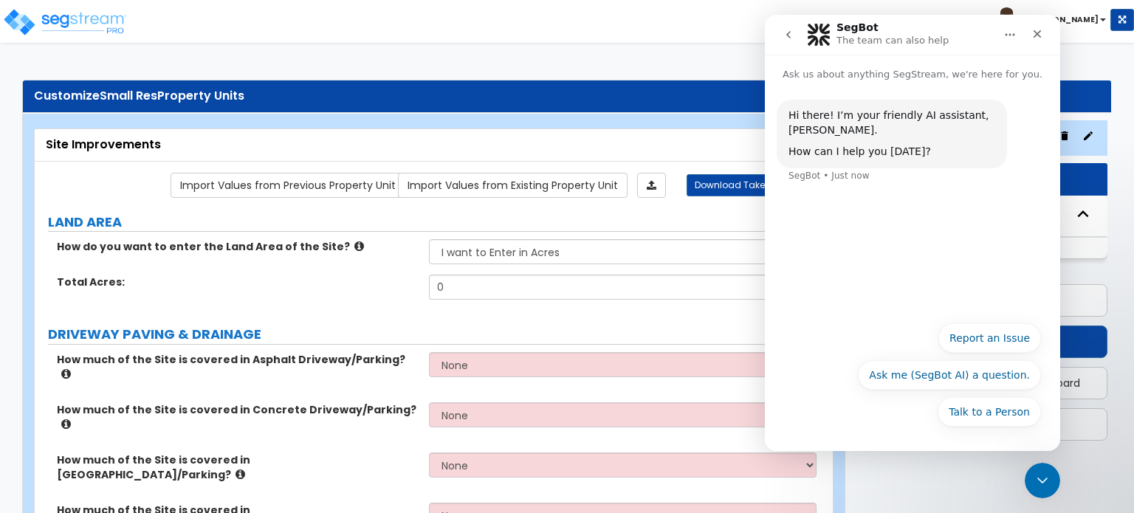
click at [864, 230] on div "Hi there! I’m your friendly AI assistant, SegBot. How can I help you today? Seg…" at bounding box center [912, 198] width 295 height 232
click at [924, 371] on button "Ask me (SegBot AI) a question." at bounding box center [949, 375] width 183 height 30
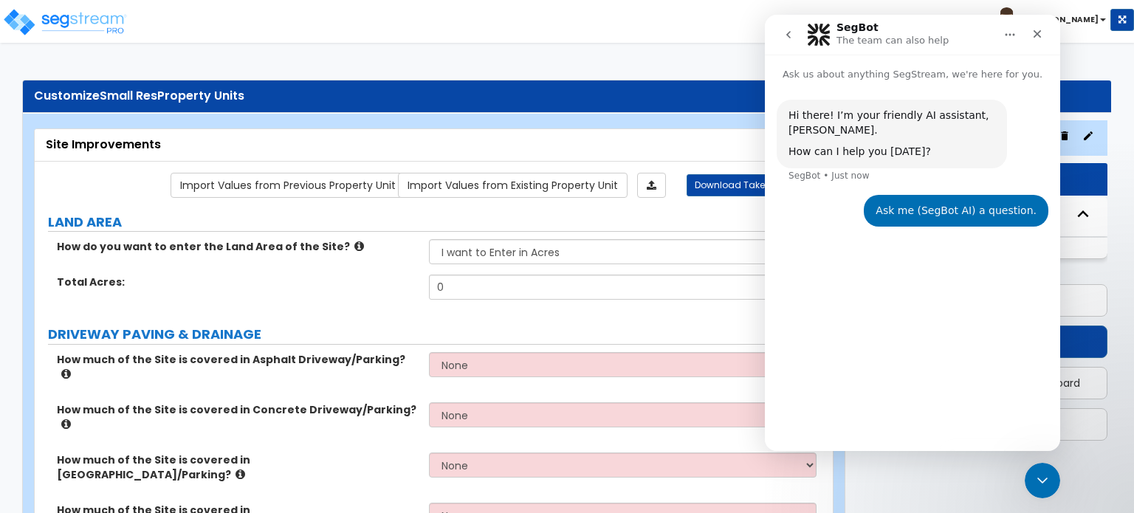
click at [877, 312] on div "Hi there! I’m your friendly AI assistant, SegBot. How can I help you today? Seg…" at bounding box center [912, 260] width 295 height 357
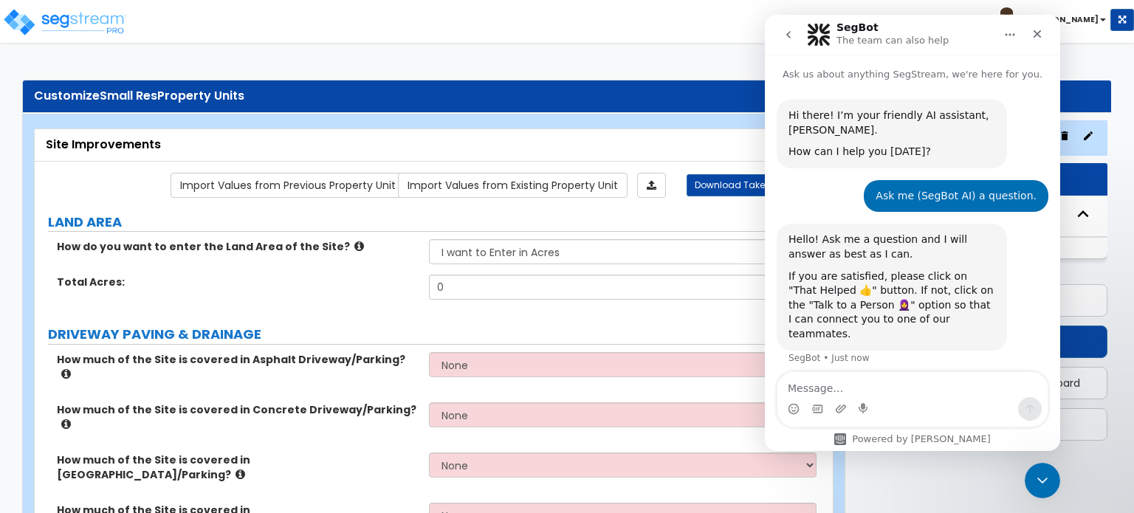
click at [853, 381] on textarea "Message…" at bounding box center [912, 384] width 270 height 25
type textarea "how can i make this questionnaire into a pdf"
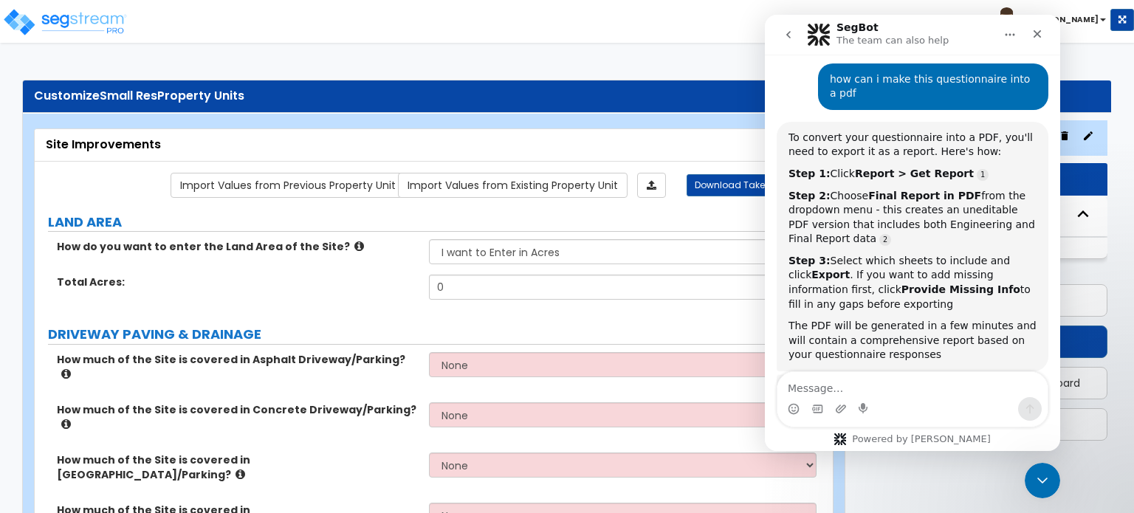
scroll to position [327, 0]
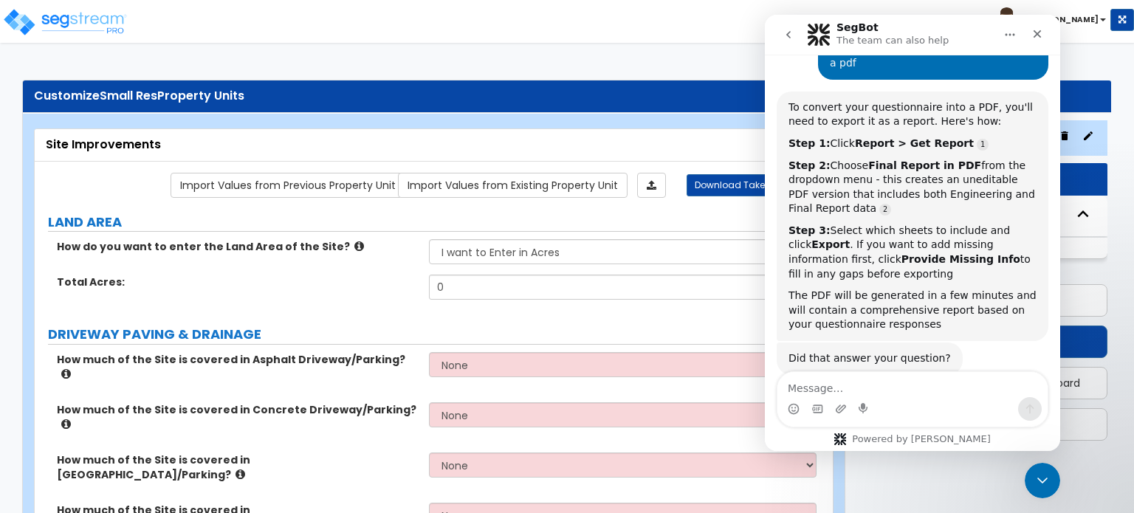
click at [881, 392] on textarea "Message…" at bounding box center [912, 384] width 270 height 25
type textarea "h"
type textarea "no"
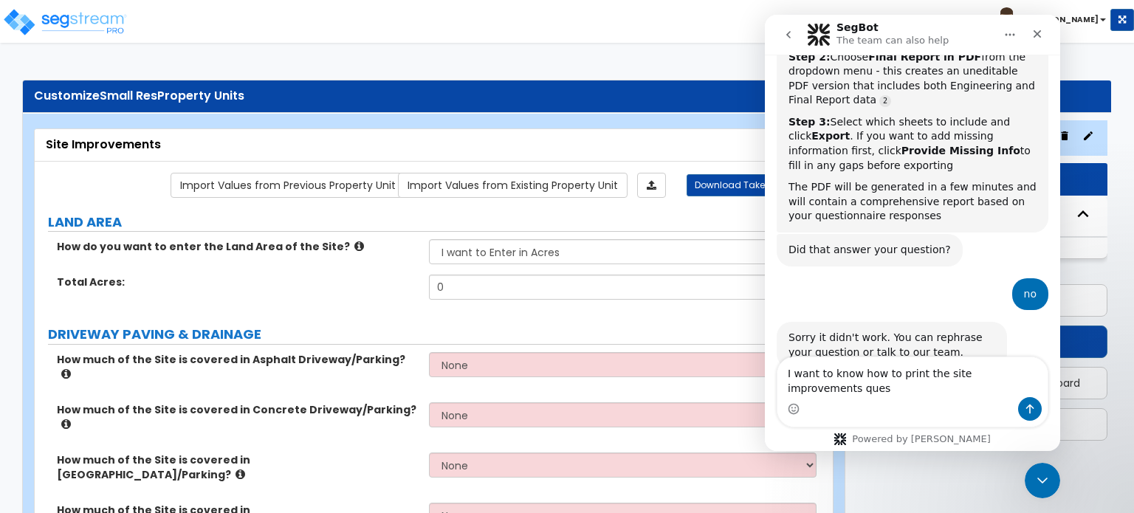
scroll to position [451, 0]
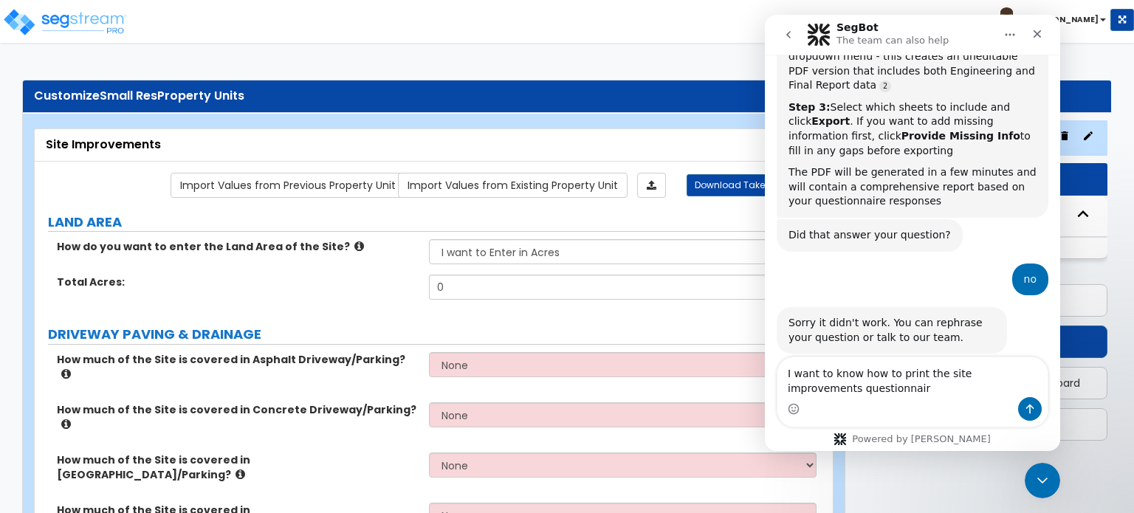
type textarea "I want to know how to print the site improvements questionnaire"
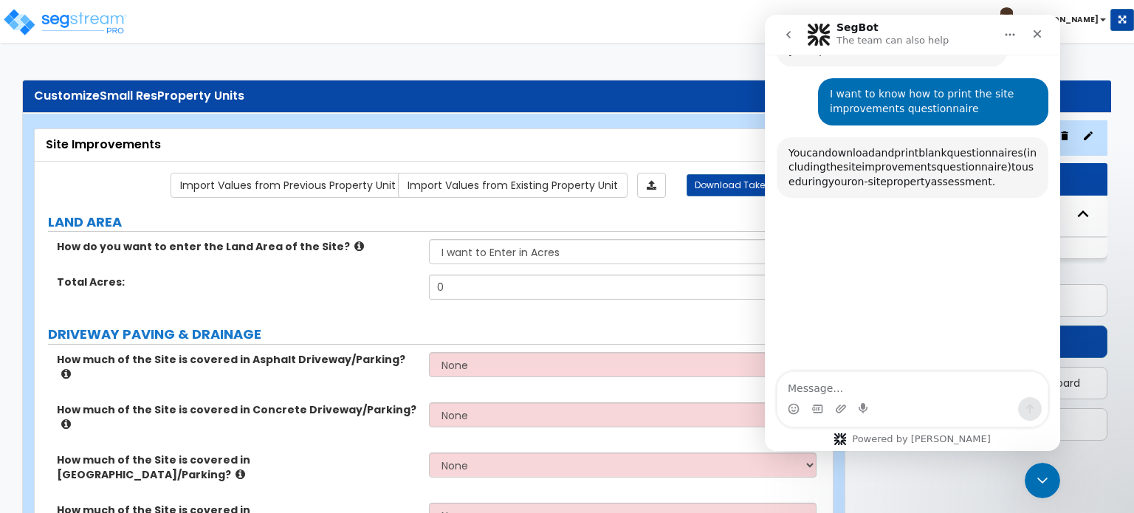
scroll to position [738, 0]
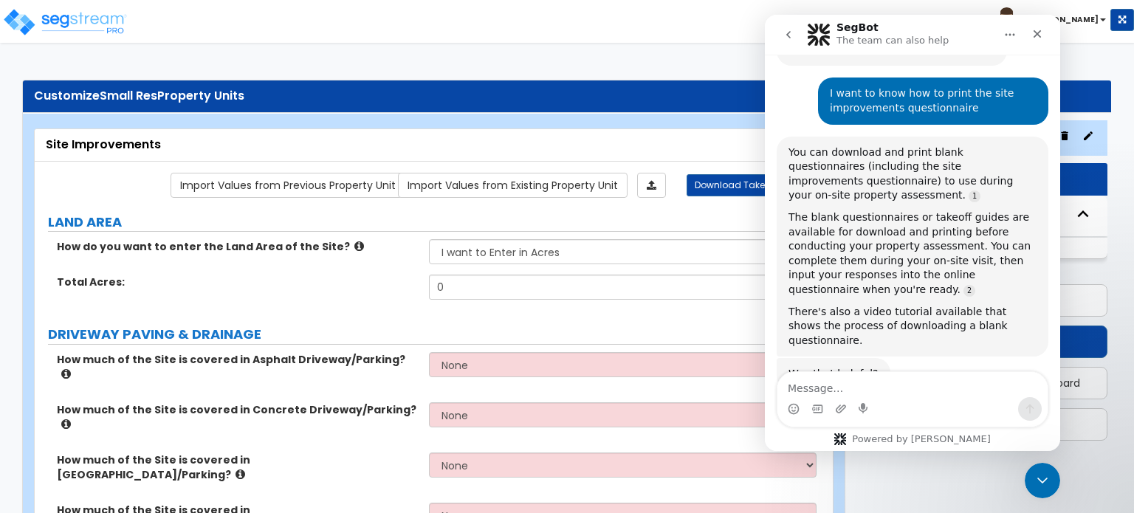
click at [881, 392] on textarea "Message…" at bounding box center [912, 384] width 270 height 25
type textarea "where is the video to download blank questionnaire"
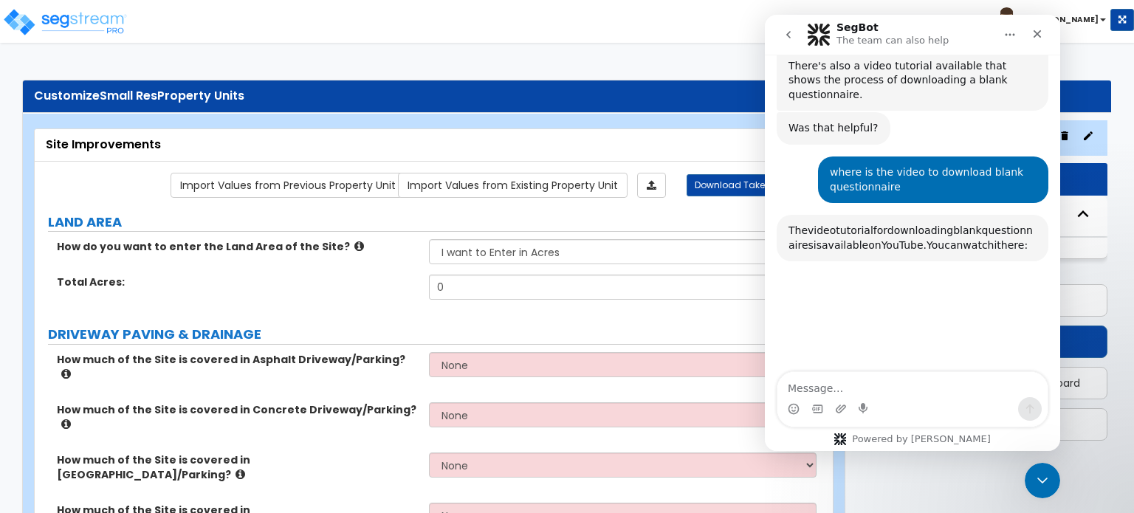
scroll to position [1034, 0]
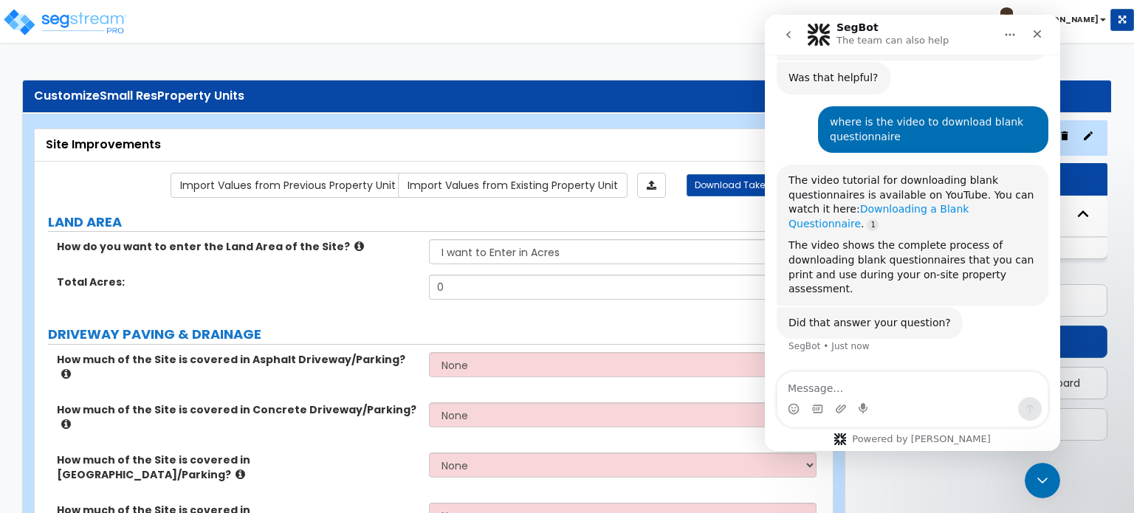
click at [921, 203] on link "Downloading a Blank Questionnaire" at bounding box center [878, 216] width 180 height 27
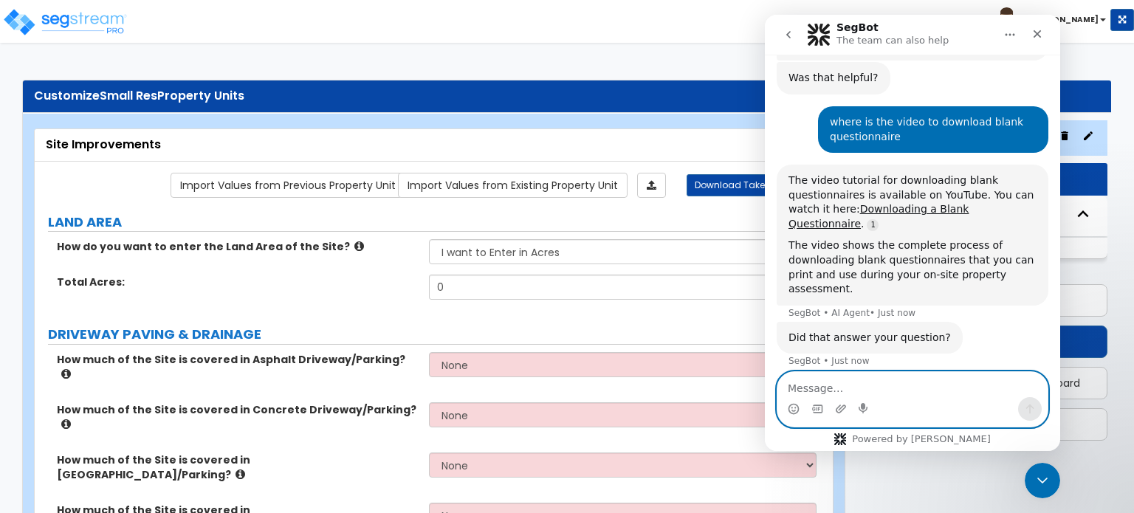
click at [897, 393] on textarea "Message…" at bounding box center [912, 384] width 270 height 25
type textarea "That doesn't help"
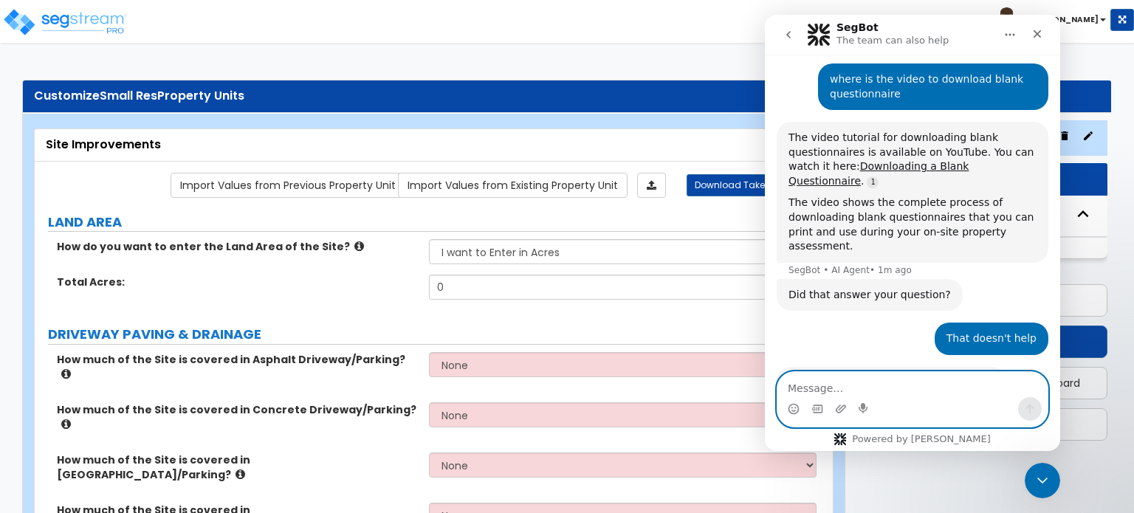
scroll to position [1131, 0]
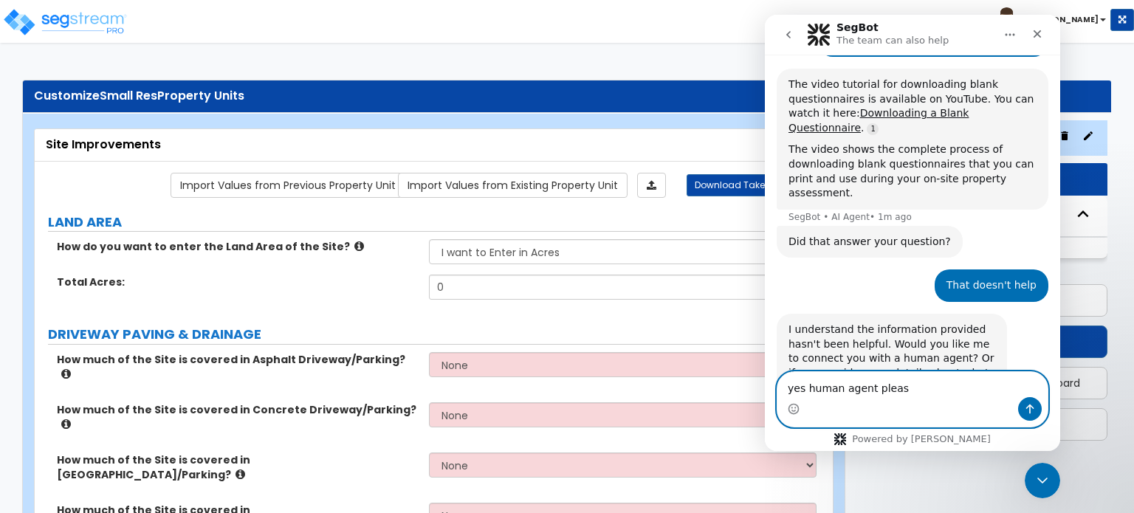
type textarea "yes human agent please"
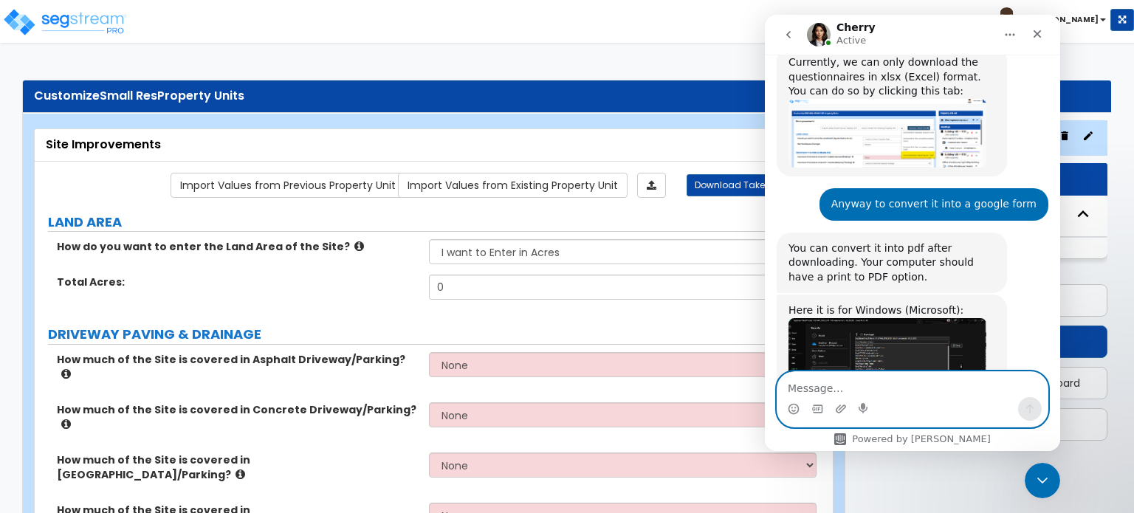
scroll to position [1925, 0]
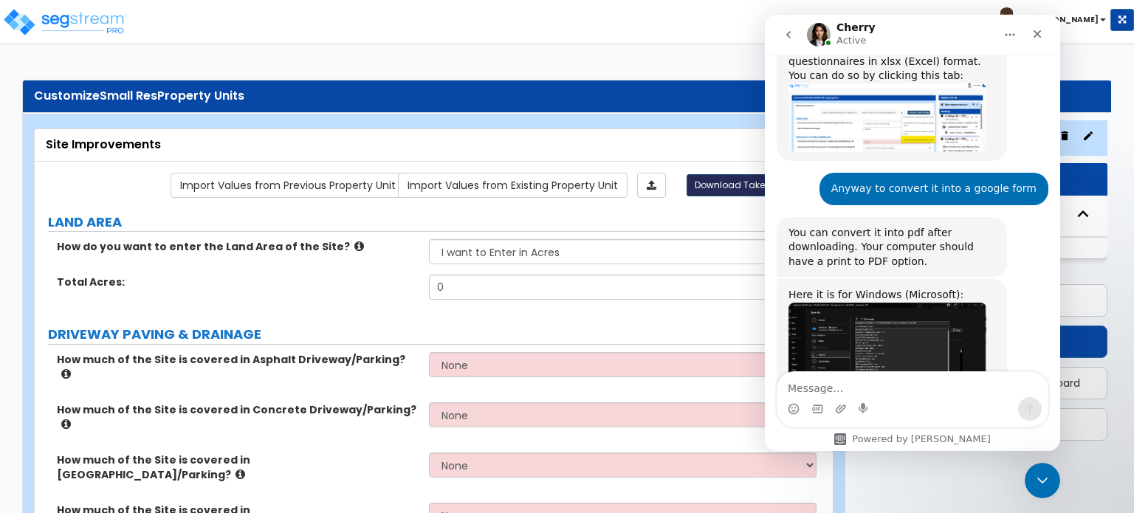
click at [721, 189] on span "Download Takeoff Guide" at bounding box center [750, 185] width 111 height 13
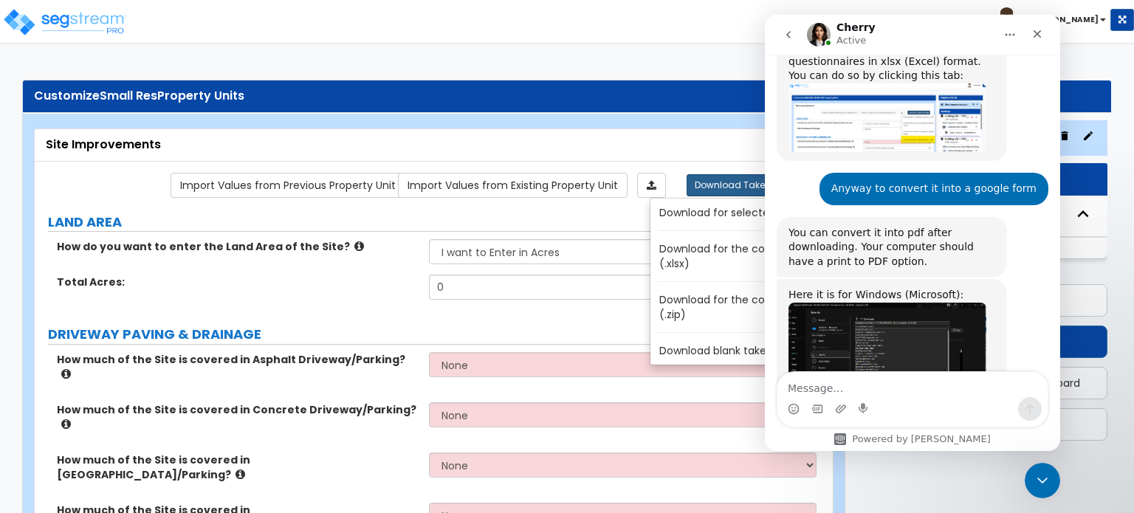
click at [686, 347] on link "Download blank takeoff guide (.xlsx)" at bounding box center [755, 350] width 199 height 21
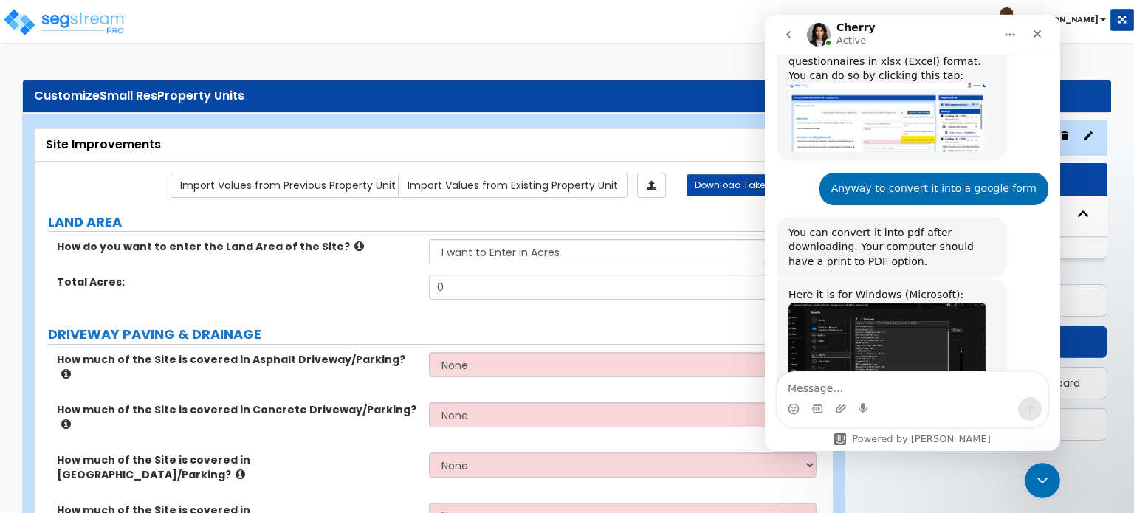
click at [915, 398] on div "Intercom messenger" at bounding box center [912, 409] width 270 height 24
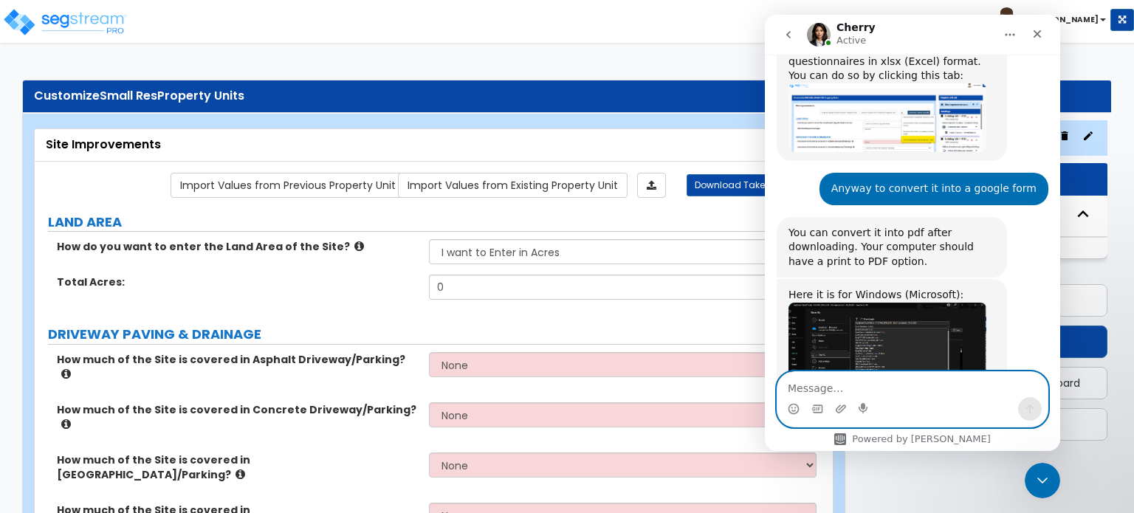
click at [907, 380] on textarea "Message…" at bounding box center [912, 384] width 270 height 25
type textarea "It's extremely unorganized when you do that"
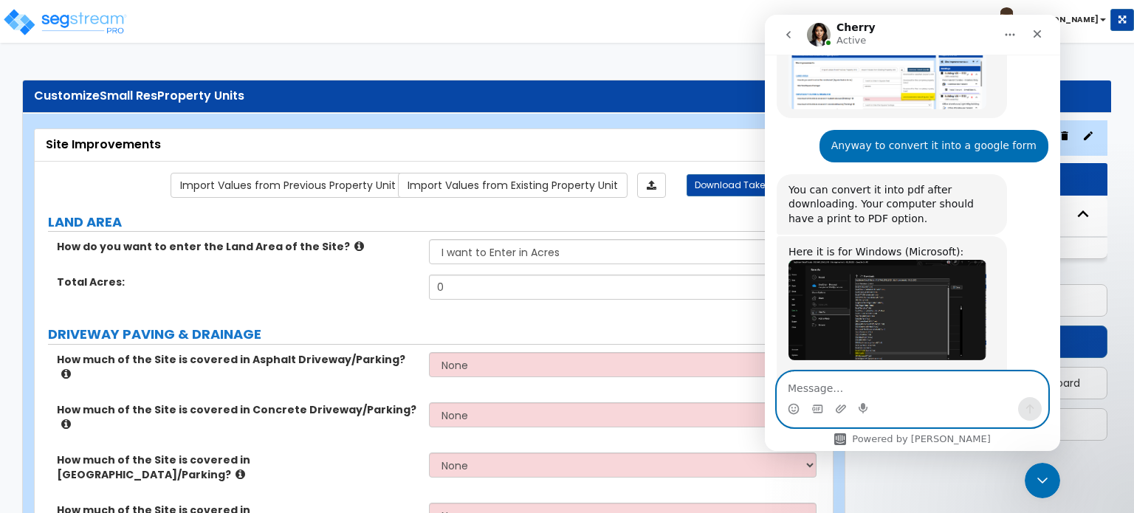
scroll to position [1968, 0]
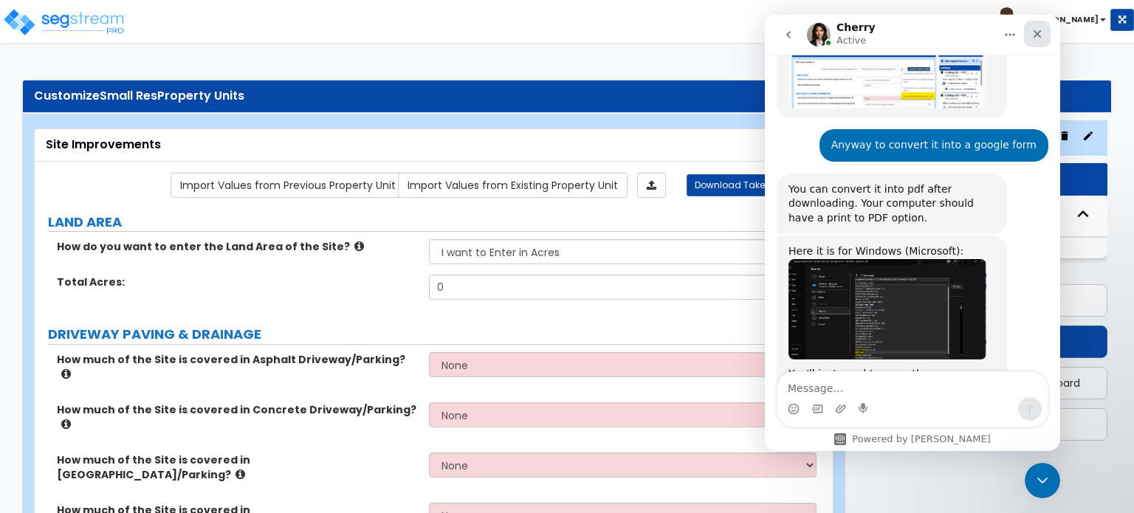
click at [1040, 30] on icon "Close" at bounding box center [1037, 34] width 12 height 12
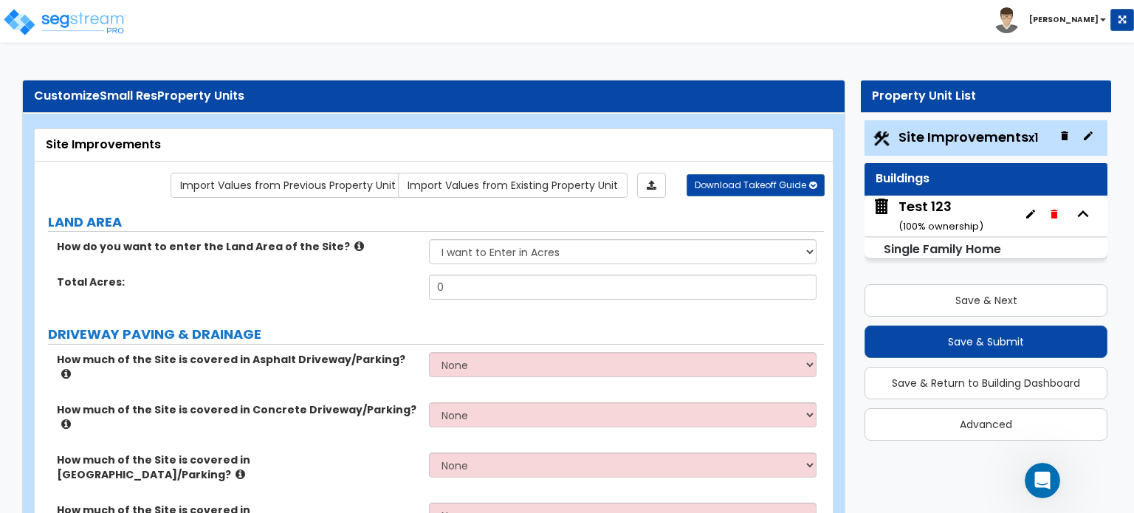
scroll to position [1953, 0]
click at [1048, 482] on div "Open Intercom Messenger" at bounding box center [1040, 478] width 49 height 49
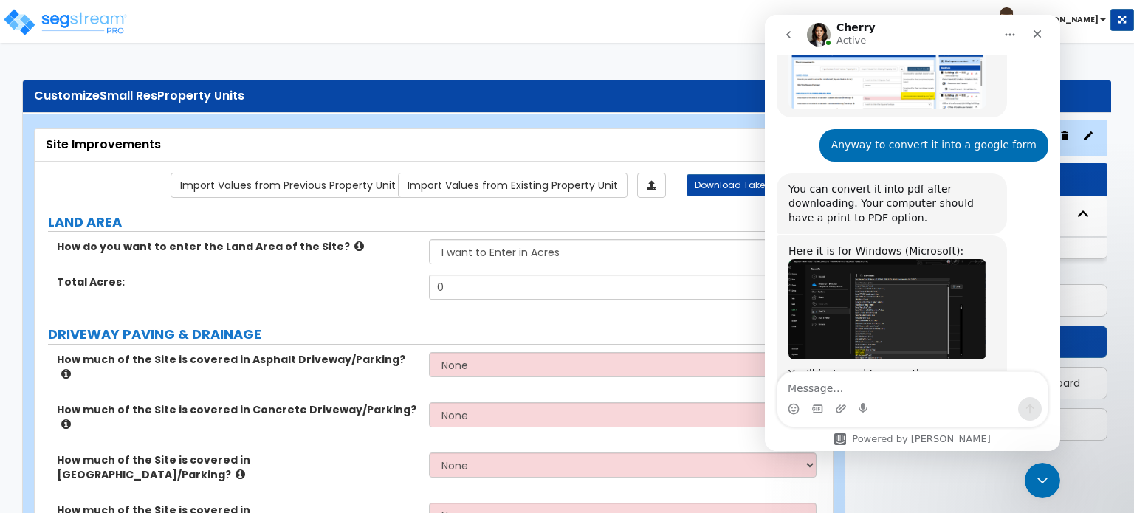
click at [1037, 35] on icon "Close" at bounding box center [1037, 34] width 12 height 12
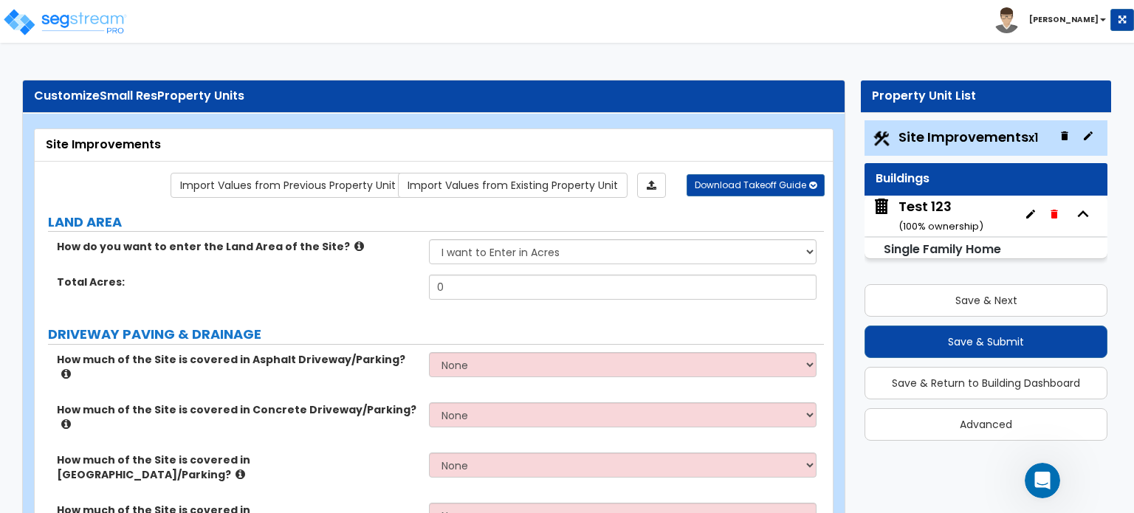
click at [926, 207] on div "Test 123 ( 100 % ownership)" at bounding box center [940, 216] width 85 height 38
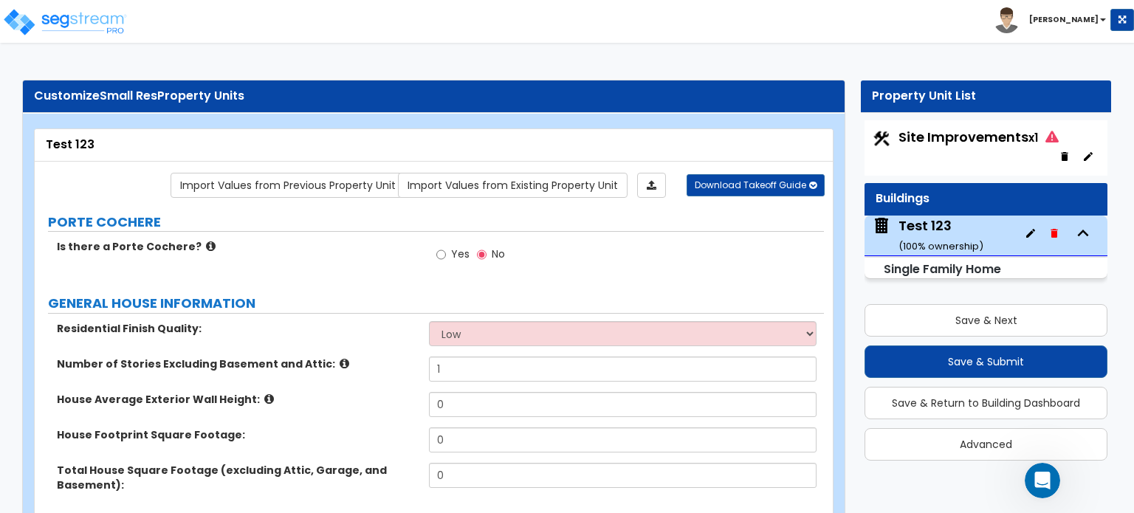
click at [206, 244] on icon at bounding box center [211, 246] width 10 height 11
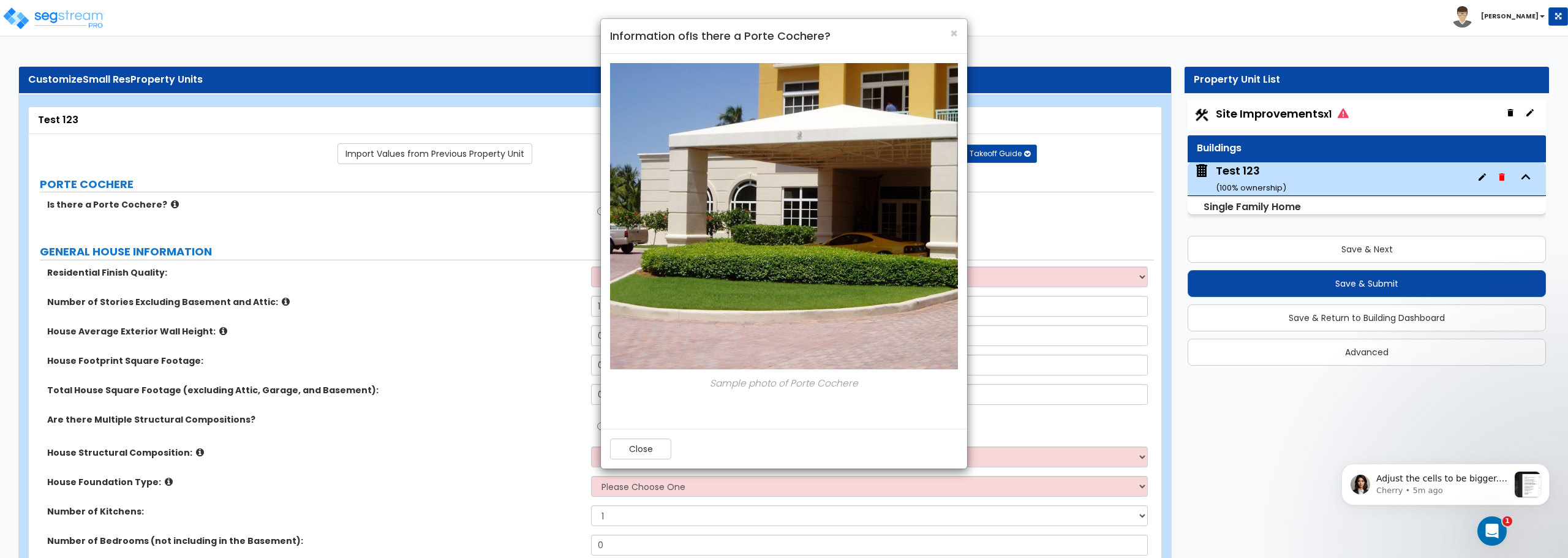
scroll to position [1677, 0]
click at [940, 405] on div "× Information of Is there a Porte Cochere? Sample photo of Porte Cochere Close" at bounding box center [784, 279] width 1568 height 558
click at [940, 425] on p "Cherry • 5m ago" at bounding box center [1442, 490] width 132 height 11
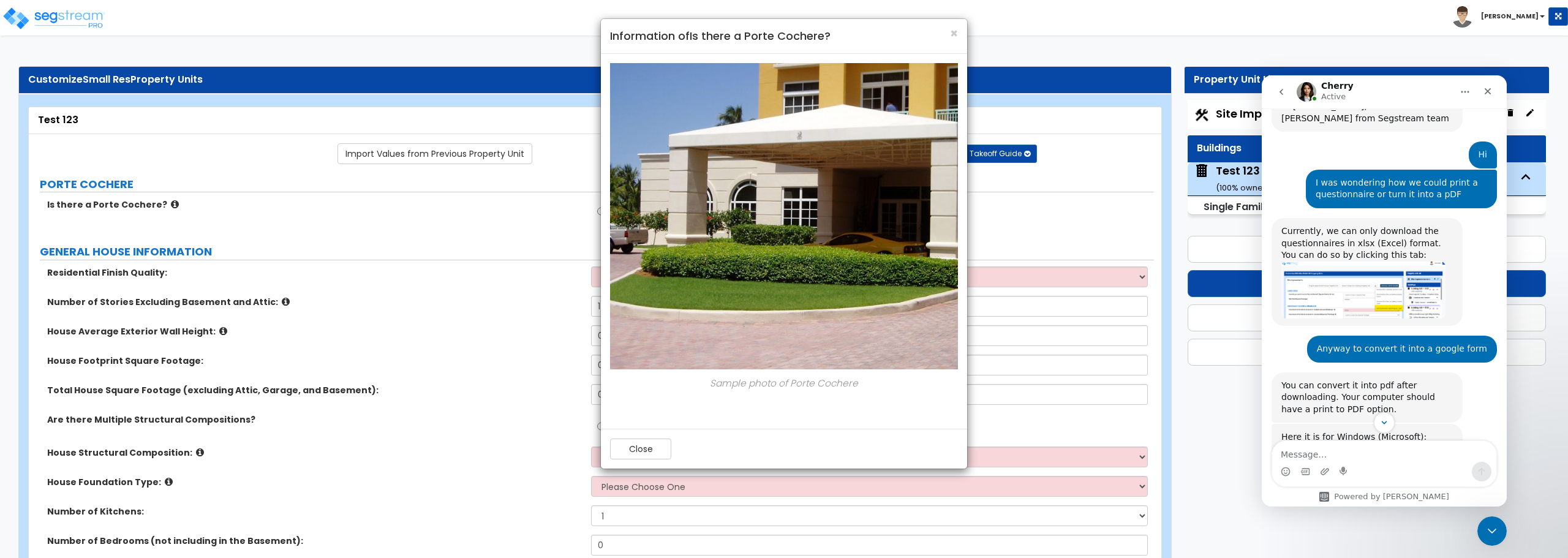
scroll to position [1697, 0]
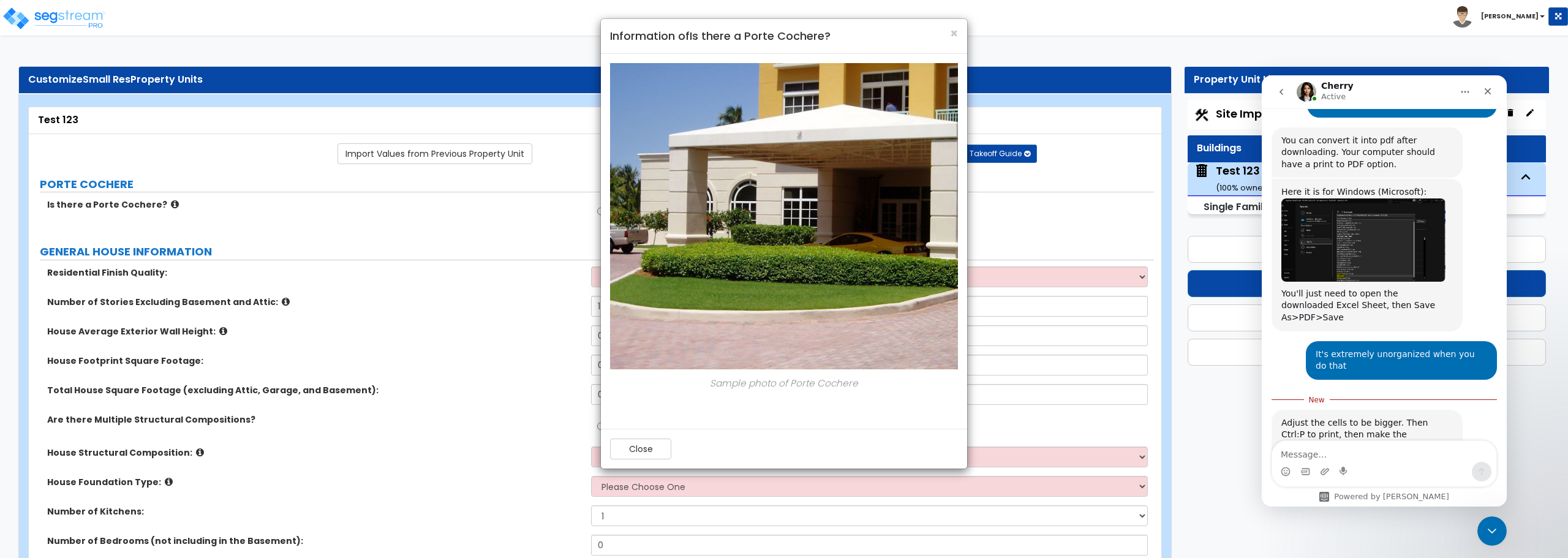
click at [940, 425] on textarea "Message…" at bounding box center [1384, 451] width 224 height 21
type textarea "I will try it. Thank you."
click at [940, 425] on icon "Send a message…" at bounding box center [1482, 472] width 10 height 10
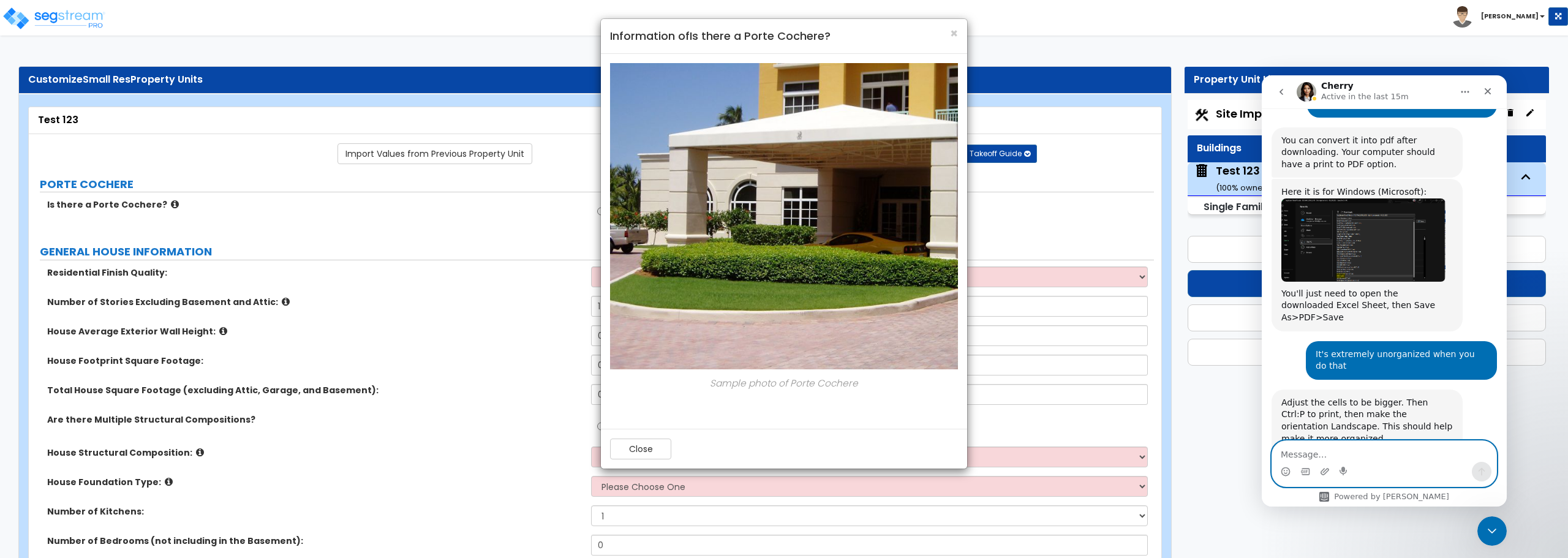
scroll to position [1714, 0]
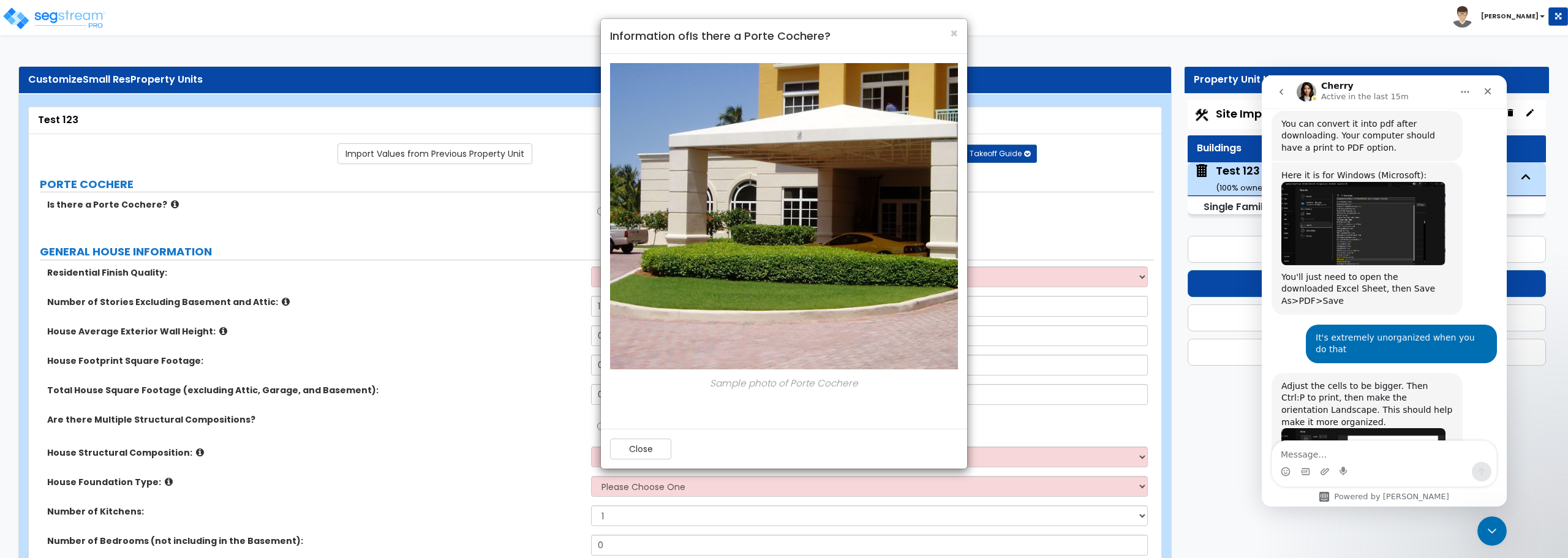
click at [940, 34] on div "× Information of Is there a Porte Cochere?" at bounding box center [783, 36] width 366 height 35
click at [940, 32] on span "×" at bounding box center [954, 33] width 8 height 17
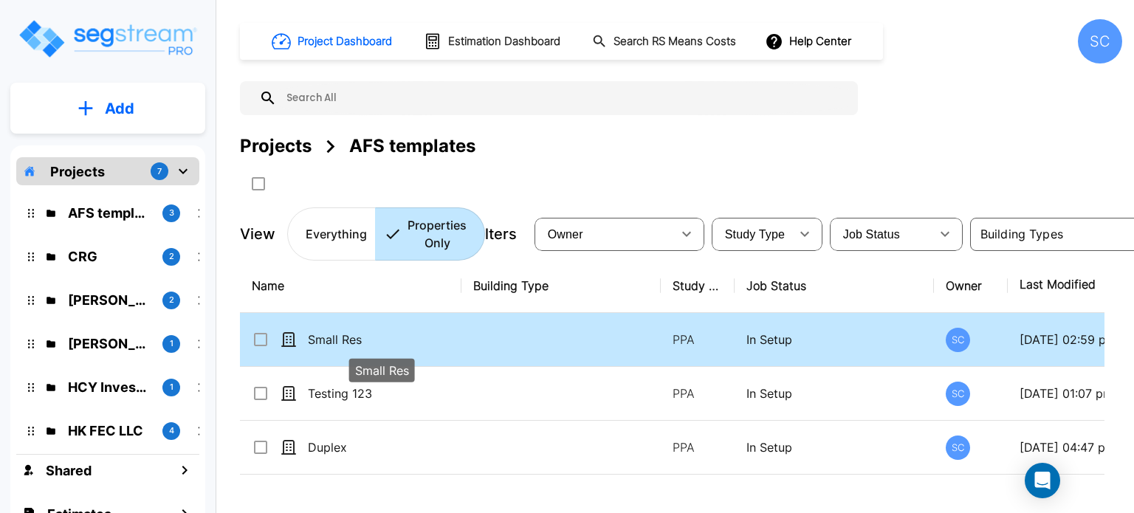
click at [314, 339] on p "Small Res" at bounding box center [382, 340] width 148 height 18
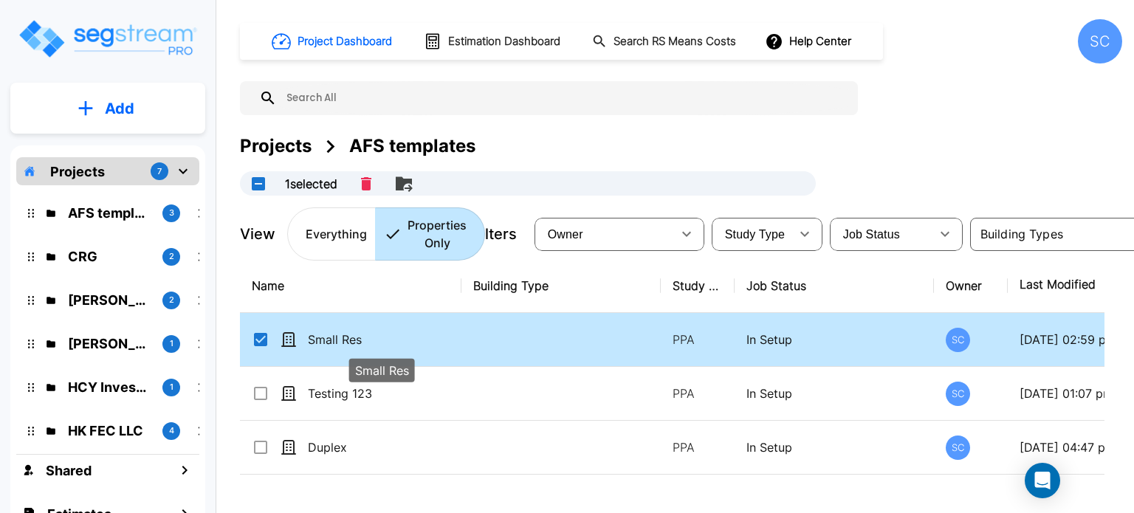
checkbox input "true"
click at [314, 339] on p "Small Res" at bounding box center [382, 340] width 148 height 18
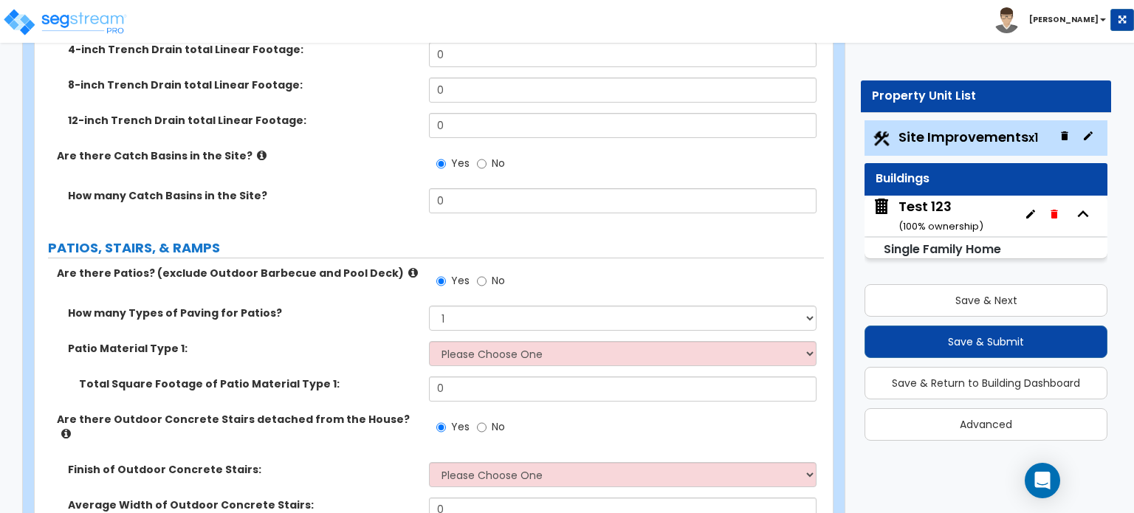
scroll to position [664, 0]
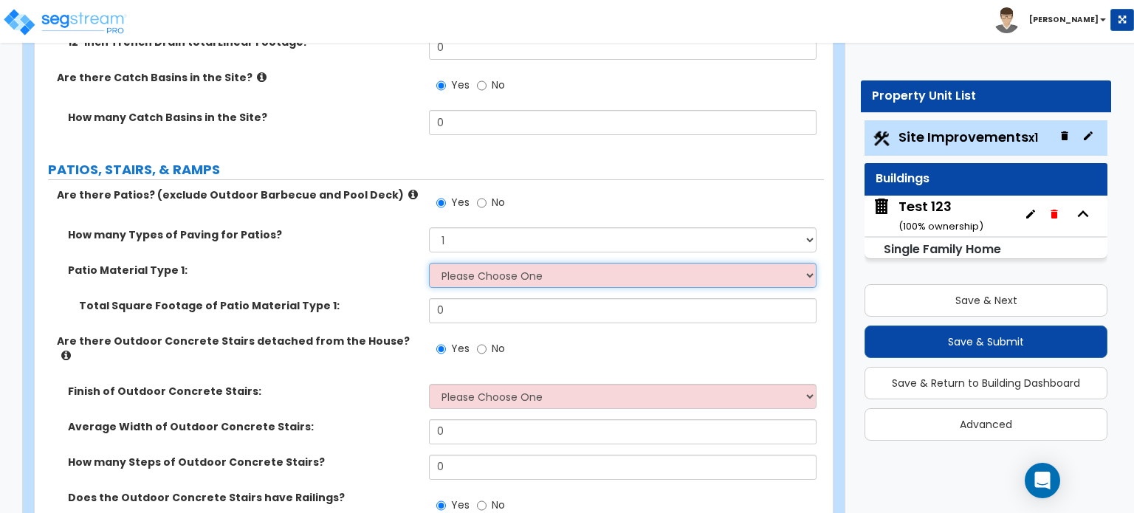
click at [543, 263] on select "Please Choose One Bare Concrete Stamped Concrete Brick Pavers Stone Pavers Tile…" at bounding box center [622, 275] width 387 height 25
select select "6"
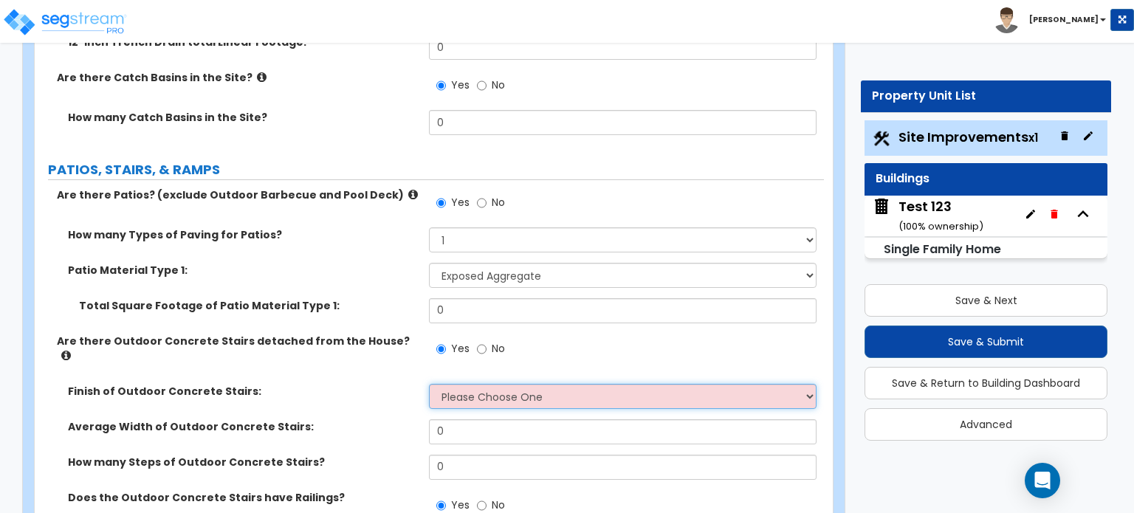
click at [582, 384] on select "Please Choose One Bare Concrete Exposed Aggregate Brick Paved Stone Paved" at bounding box center [622, 396] width 387 height 25
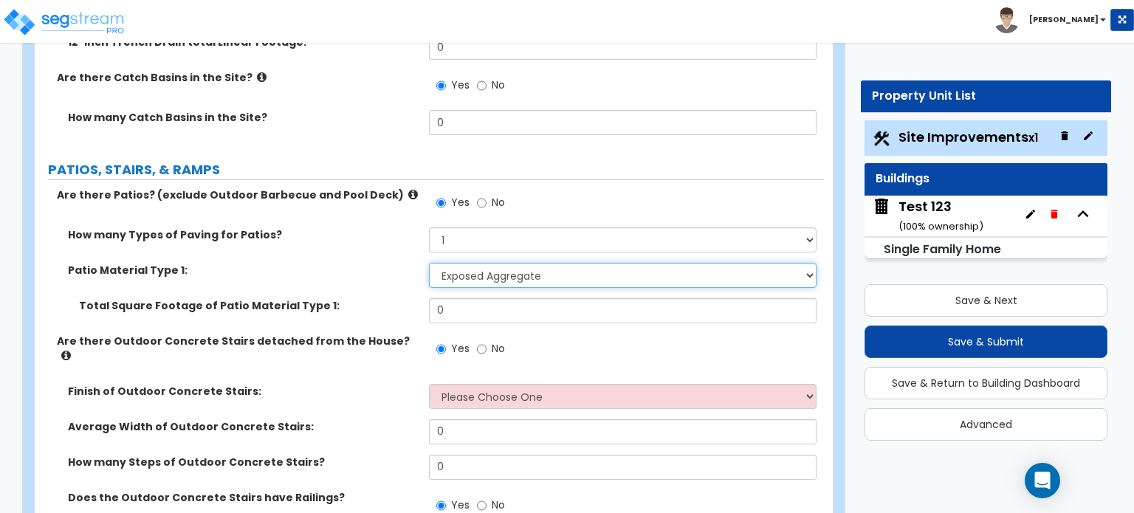
click at [537, 263] on select "Please Choose One Bare Concrete Stamped Concrete Brick Pavers Stone Pavers Tile…" at bounding box center [622, 275] width 387 height 25
click at [429, 263] on select "Please Choose One Bare Concrete Stamped Concrete Brick Pavers Stone Pavers Tile…" at bounding box center [622, 275] width 387 height 25
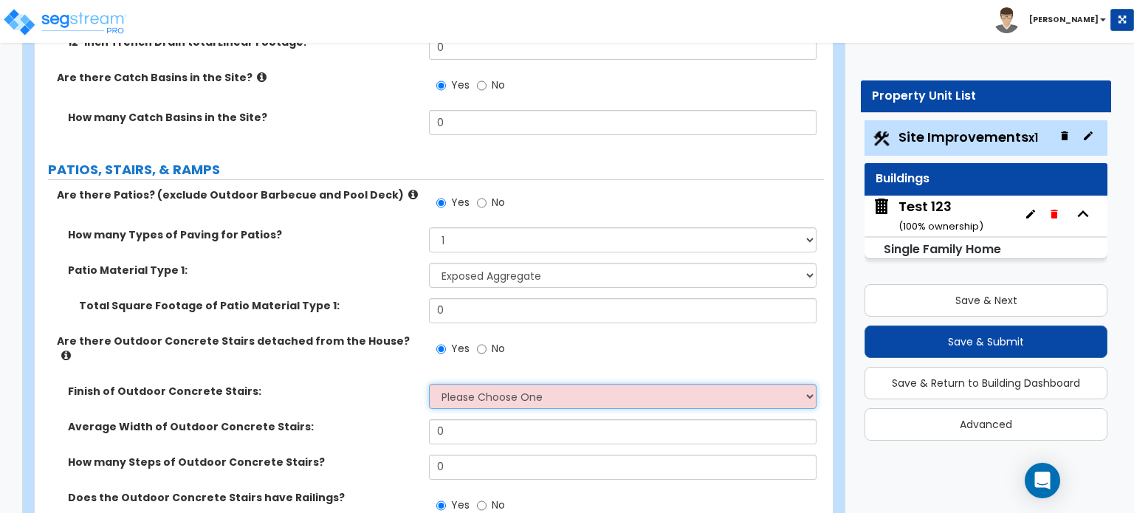
click at [561, 384] on select "Please Choose One Bare Concrete Exposed Aggregate Brick Paved Stone Paved" at bounding box center [622, 396] width 387 height 25
click at [550, 384] on select "Please Choose One Bare Concrete Exposed Aggregate Brick Paved Stone Paved" at bounding box center [622, 396] width 387 height 25
click at [675, 384] on select "Please Choose One Bare Concrete Exposed Aggregate Brick Paved Stone Paved" at bounding box center [622, 396] width 387 height 25
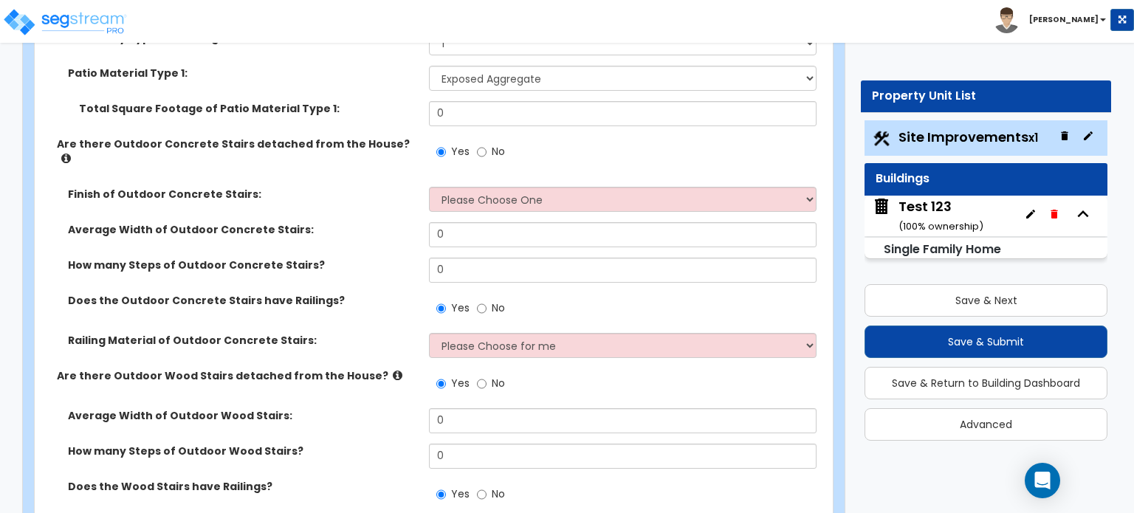
scroll to position [886, 0]
